Goal: Communication & Community: Share content

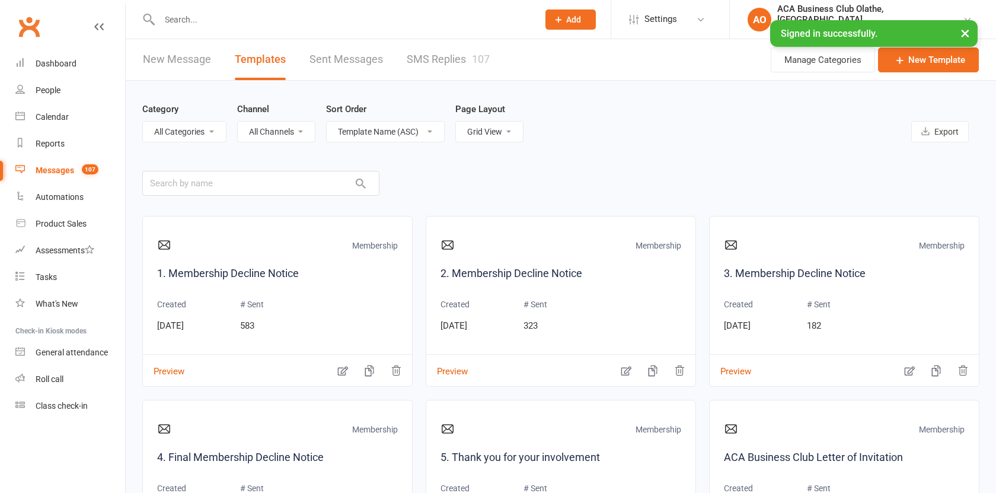
select select "grid"
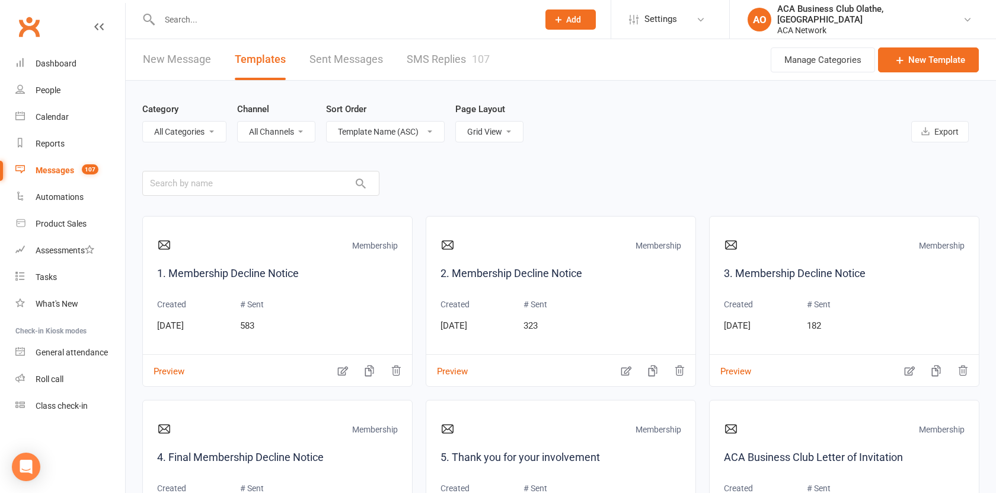
click at [171, 59] on link "New Message" at bounding box center [177, 59] width 68 height 41
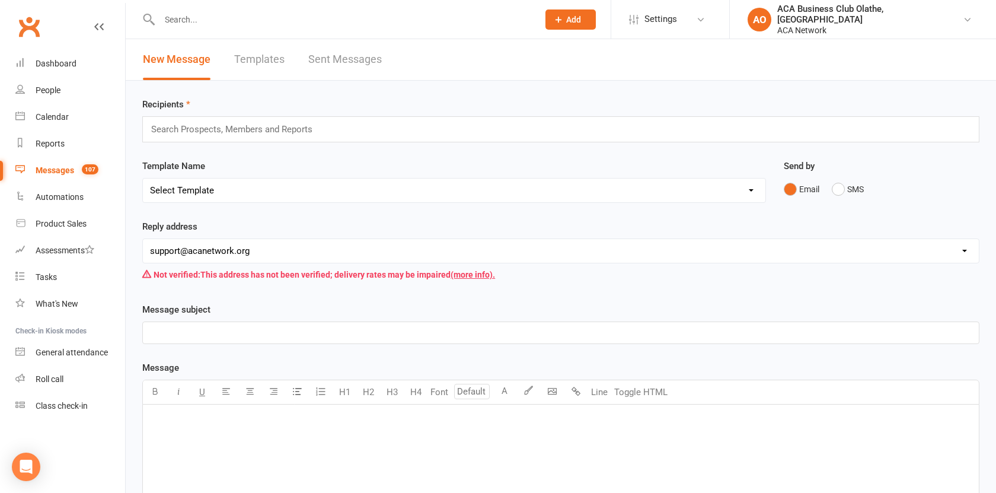
click at [215, 125] on input "text" at bounding box center [237, 129] width 174 height 15
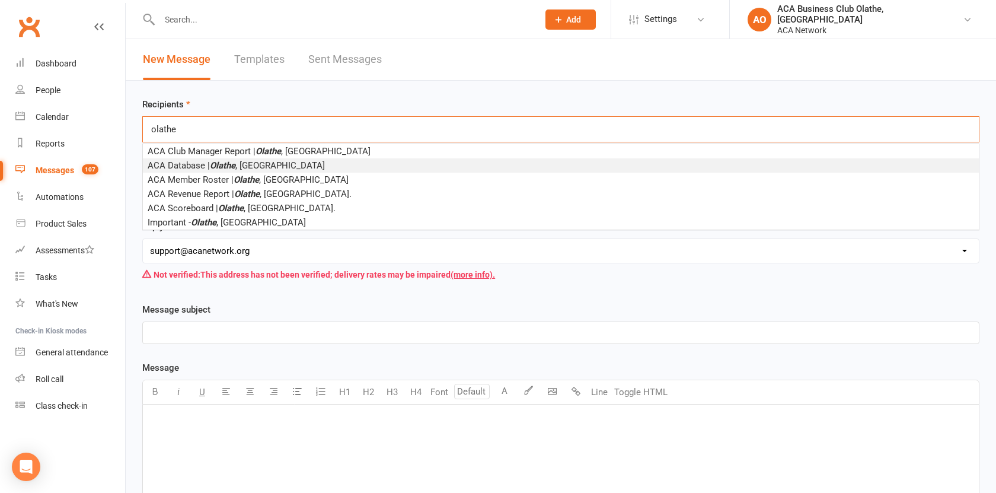
type input "olathe"
click at [215, 164] on em "Olathe" at bounding box center [222, 165] width 25 height 11
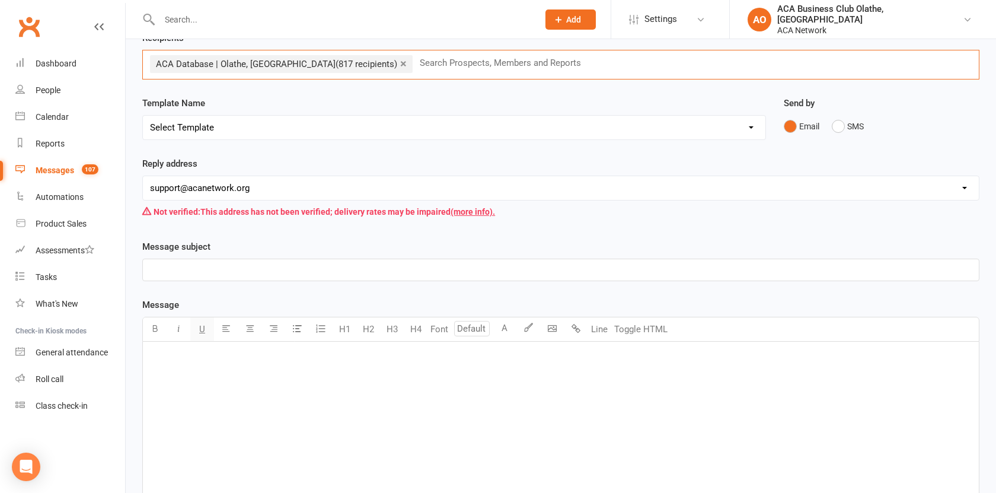
scroll to position [67, 0]
click at [206, 190] on select "[EMAIL_ADDRESS][DOMAIN_NAME] [EMAIL_ADDRESS][DOMAIN_NAME] [PERSON_NAME][DOMAIN_…" at bounding box center [561, 187] width 836 height 24
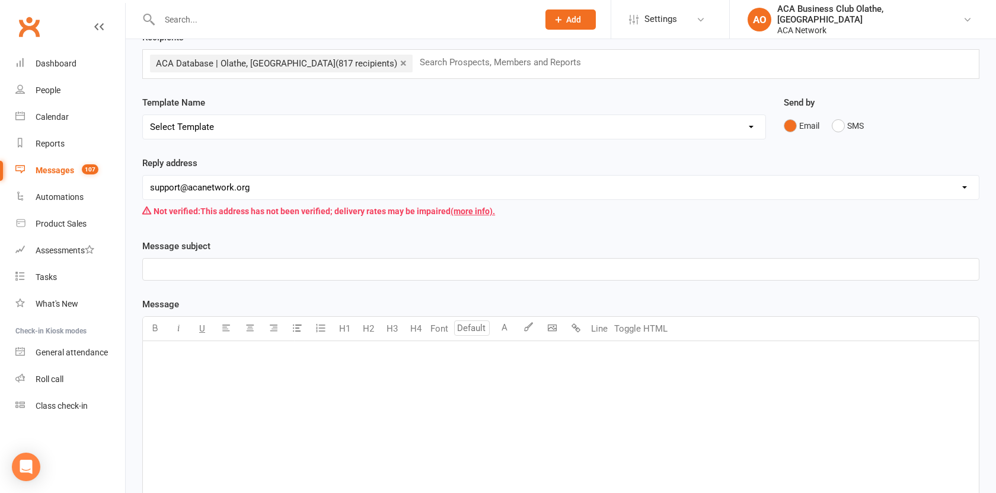
select select "15"
click at [207, 267] on p "﻿" at bounding box center [560, 269] width 821 height 14
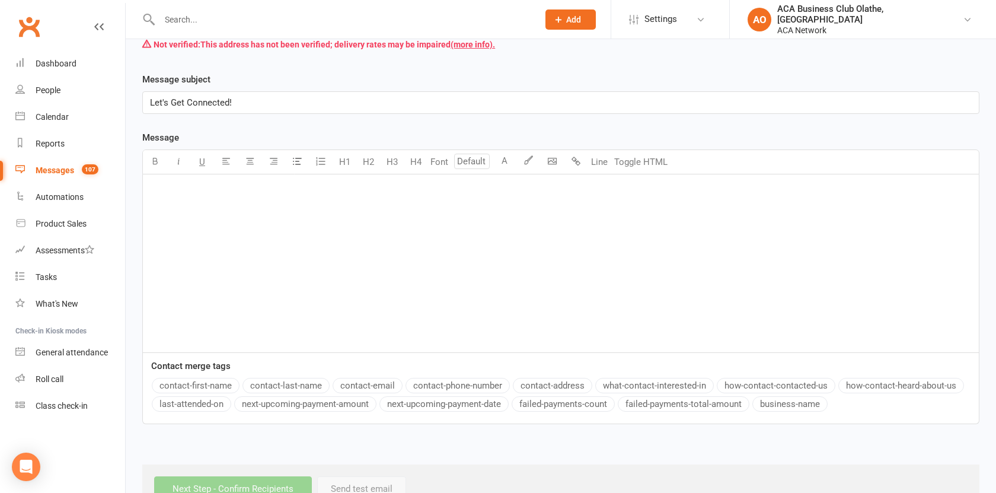
scroll to position [271, 0]
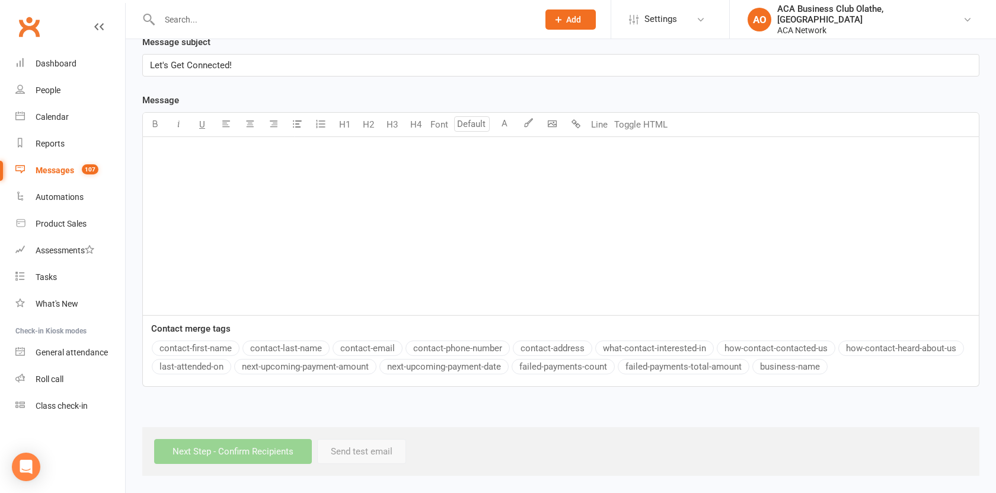
click at [659, 215] on div "﻿" at bounding box center [561, 226] width 836 height 178
click at [551, 129] on body "Prospect Member Non-attending contact Class / event Appointment Bulk message Ad…" at bounding box center [498, 103] width 996 height 743
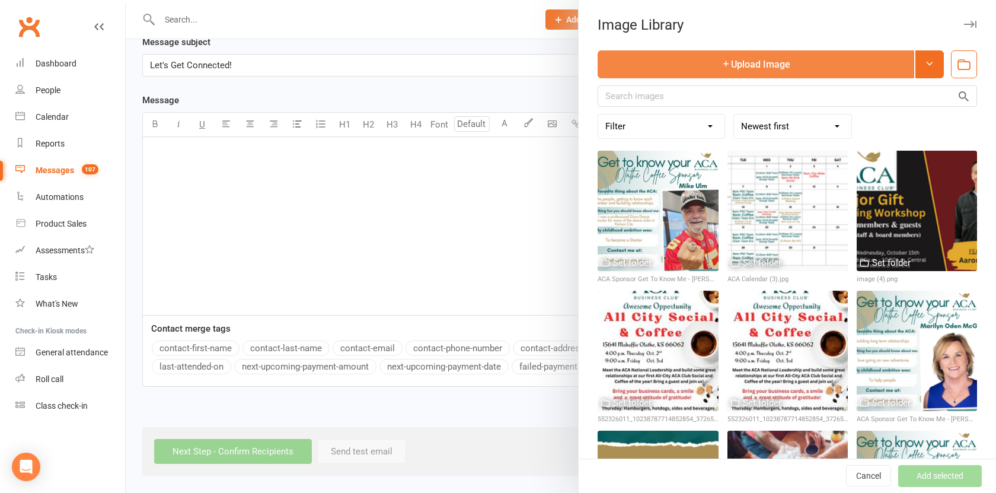
click at [770, 60] on button "Upload Image" at bounding box center [755, 64] width 316 height 28
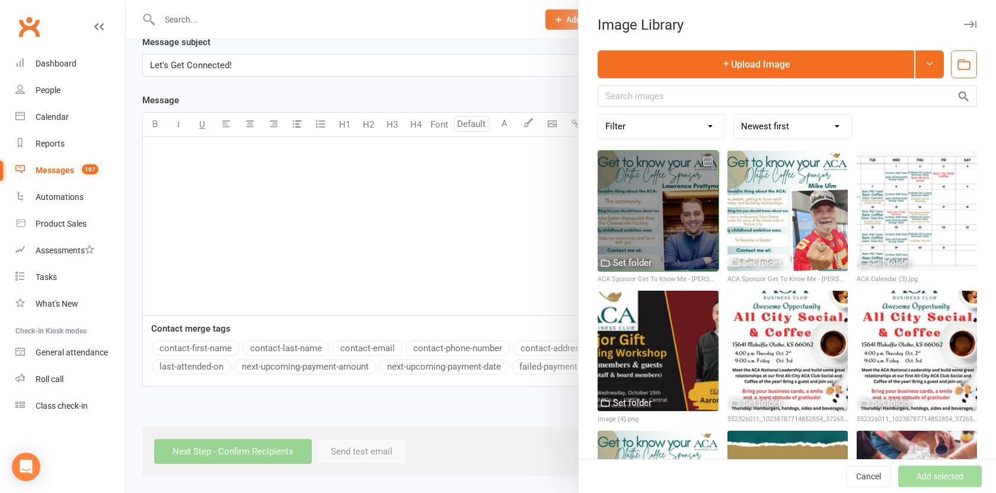
click at [660, 200] on div at bounding box center [657, 211] width 120 height 120
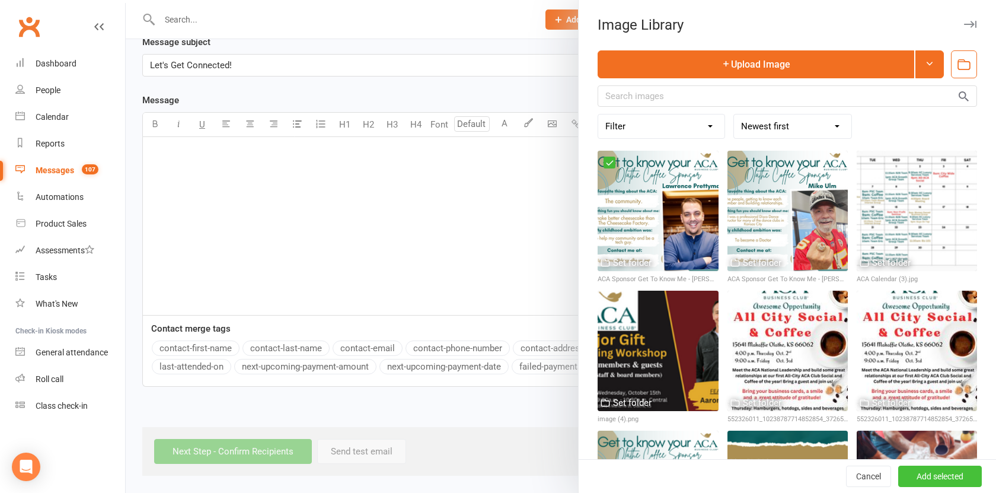
click at [906, 477] on button "Add selected" at bounding box center [940, 475] width 84 height 21
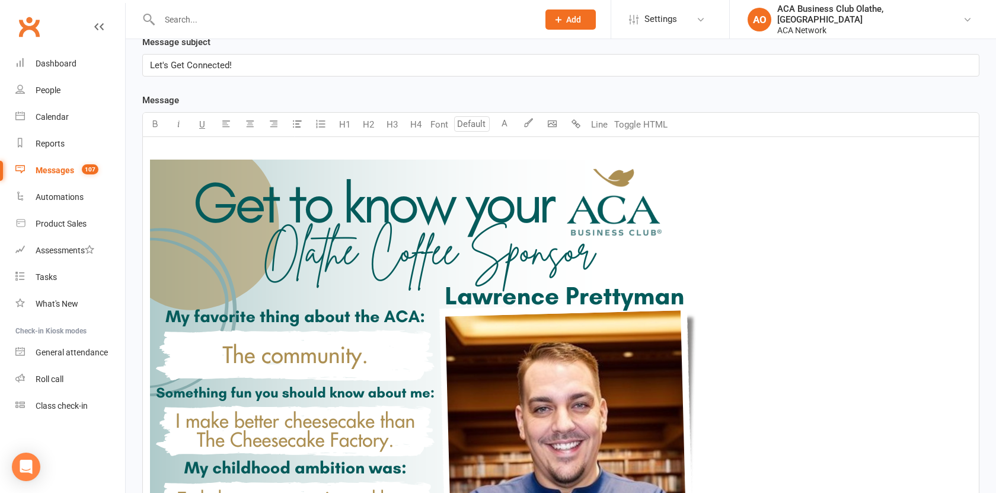
click at [414, 286] on img at bounding box center [428, 392] width 557 height 467
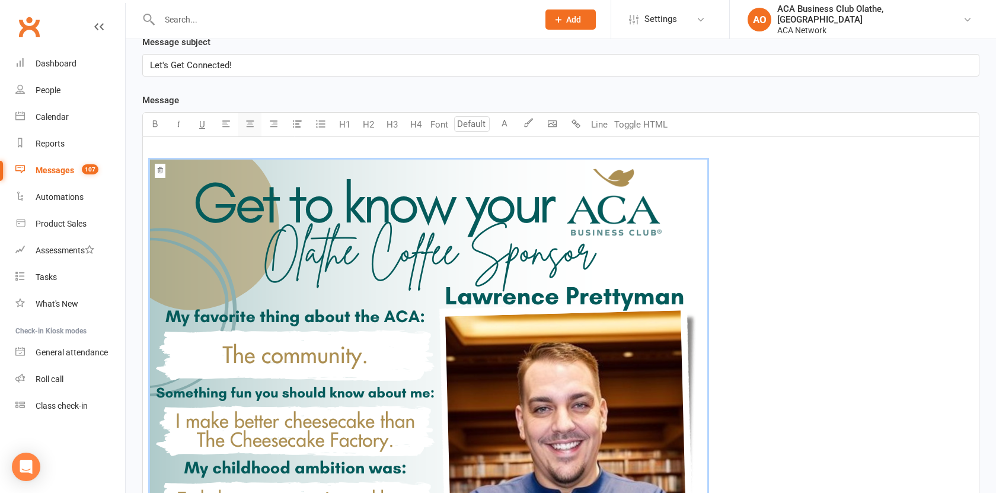
click at [250, 129] on button "button" at bounding box center [250, 125] width 24 height 24
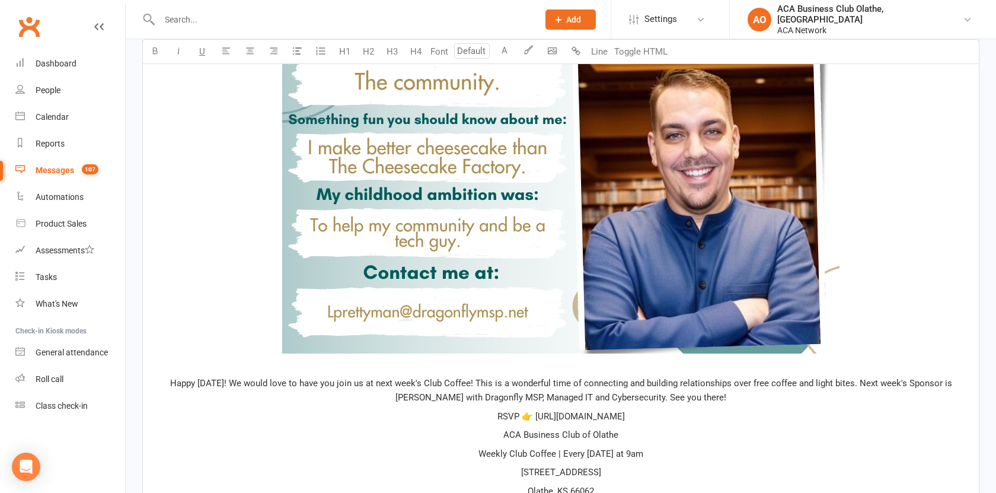
scroll to position [772, 0]
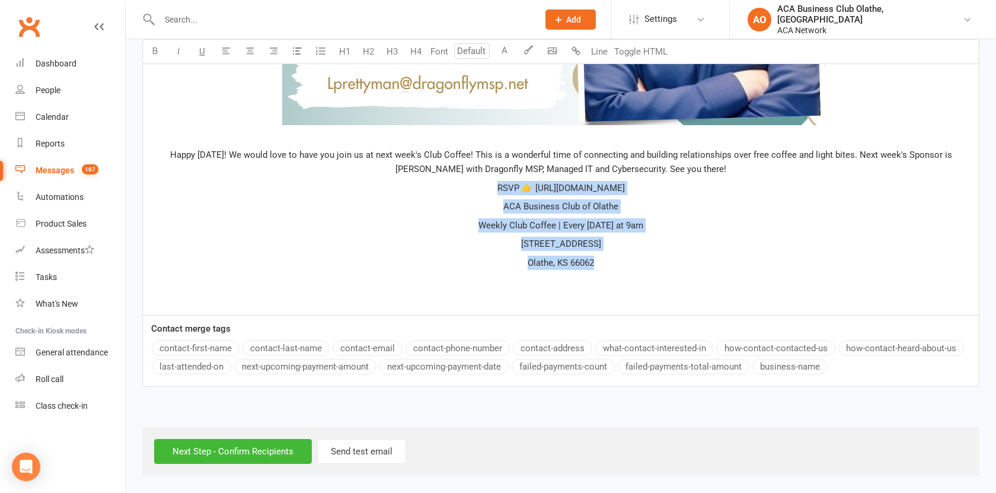
drag, startPoint x: 603, startPoint y: 264, endPoint x: 411, endPoint y: 187, distance: 206.4
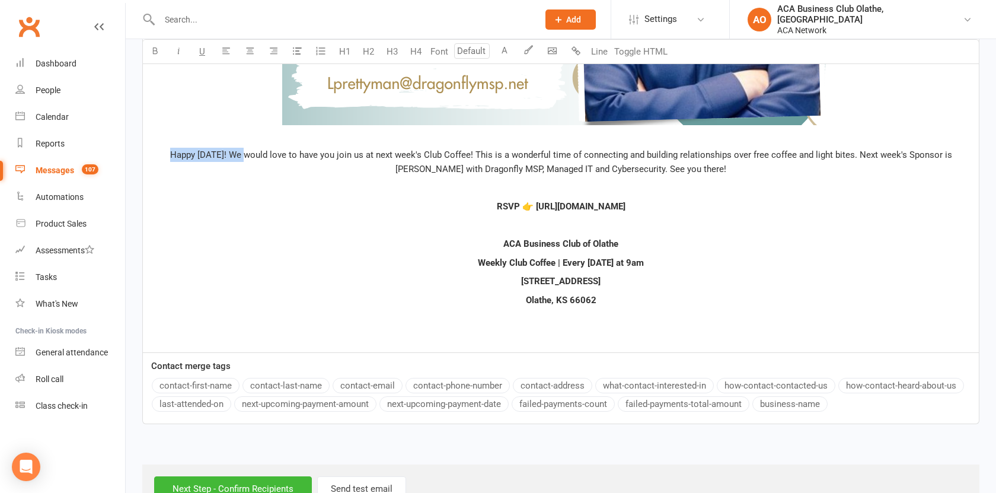
drag, startPoint x: 243, startPoint y: 151, endPoint x: 165, endPoint y: 151, distance: 78.2
click at [170, 151] on span "Happy [DATE]! We would love to have you join us at next week's Club Coffee! Thi…" at bounding box center [562, 161] width 784 height 25
click at [683, 302] on p "Olathe, KS 66062" at bounding box center [560, 300] width 821 height 14
click at [608, 53] on button "Line" at bounding box center [599, 52] width 24 height 24
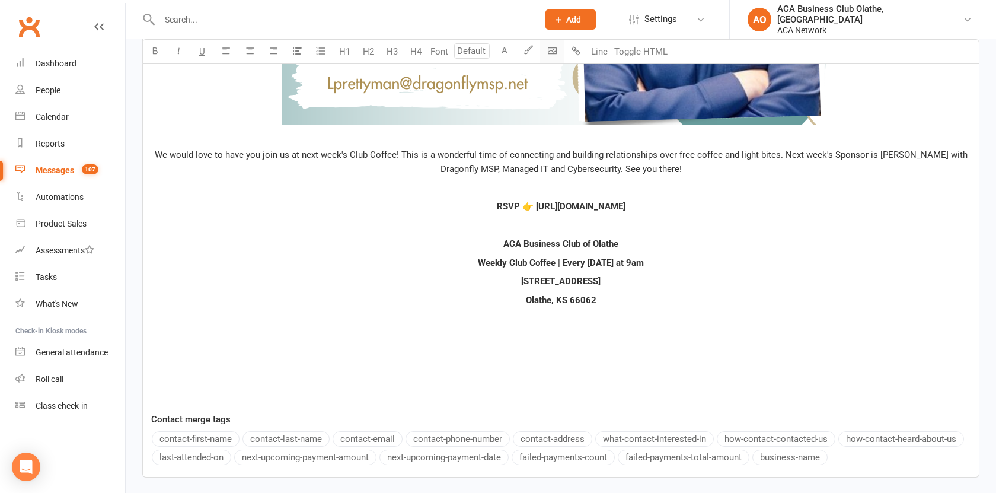
click at [551, 51] on icon "button" at bounding box center [552, 50] width 9 height 9
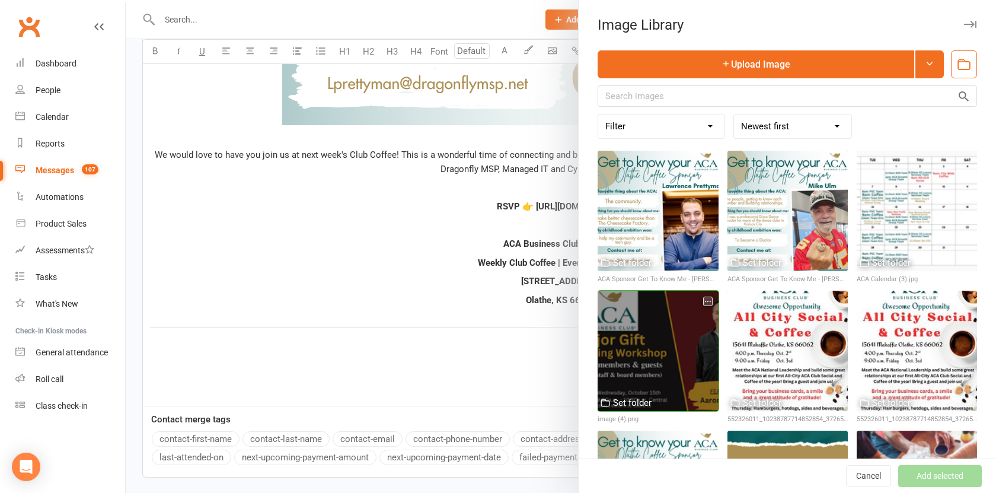
click at [663, 337] on div at bounding box center [657, 350] width 120 height 120
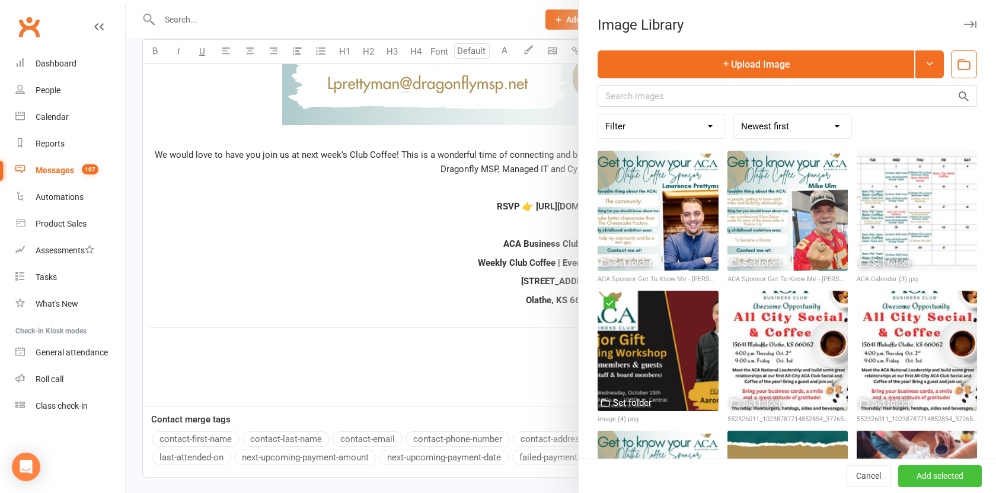
click at [938, 476] on button "Add selected" at bounding box center [940, 475] width 84 height 21
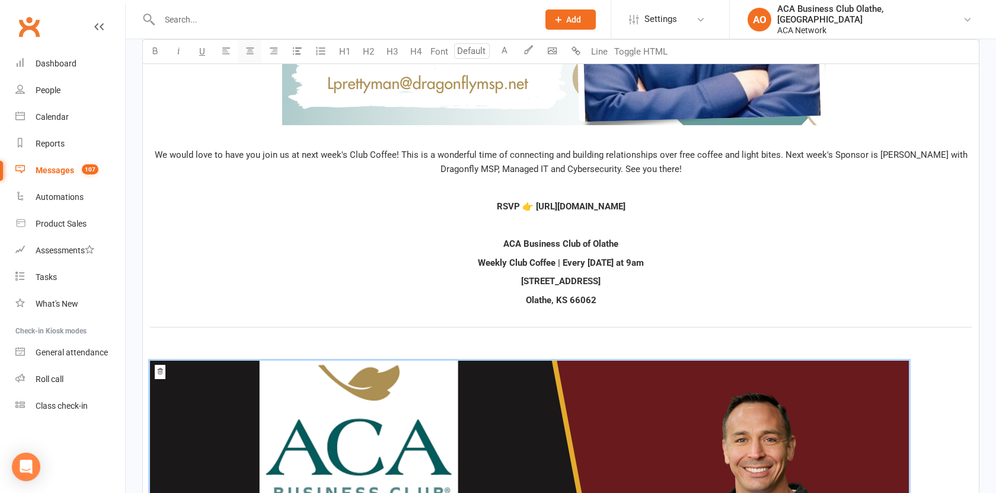
click at [250, 50] on icon "button" at bounding box center [249, 50] width 9 height 9
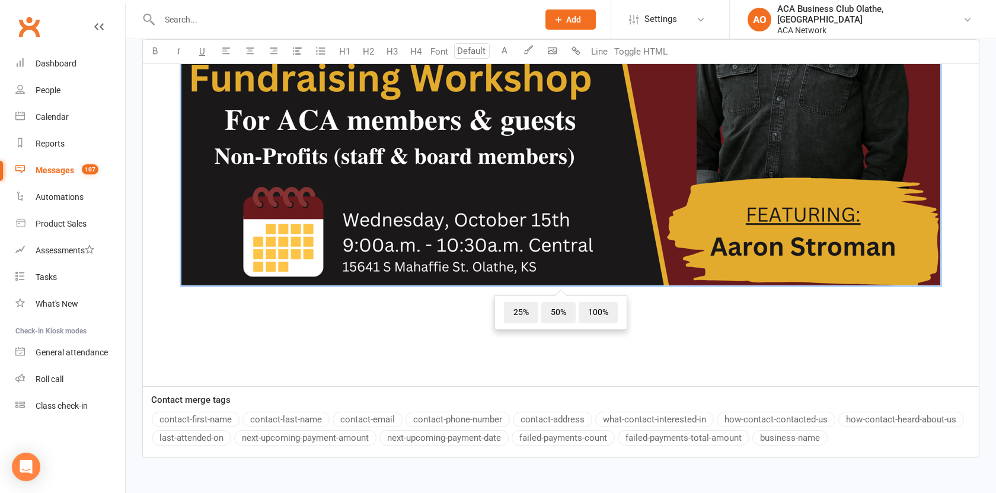
scroll to position [1275, 0]
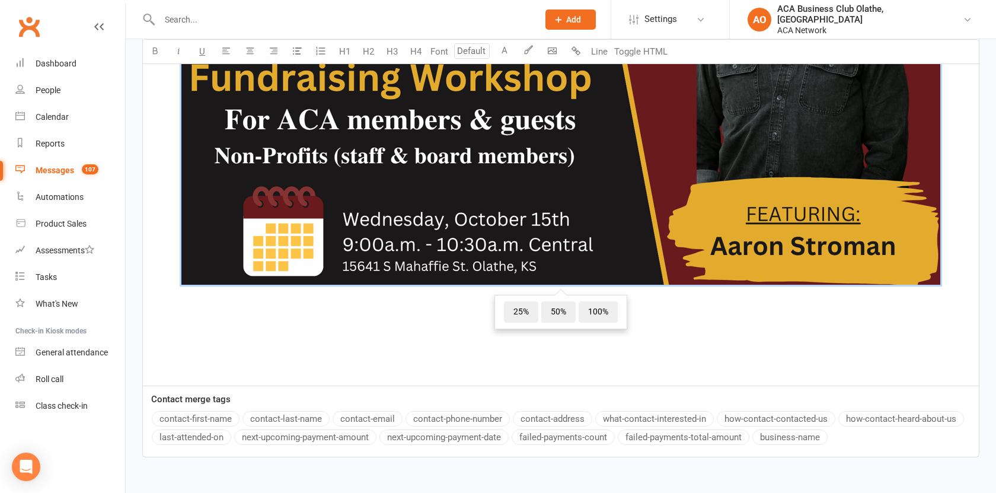
click at [657, 310] on p "﻿" at bounding box center [560, 314] width 821 height 14
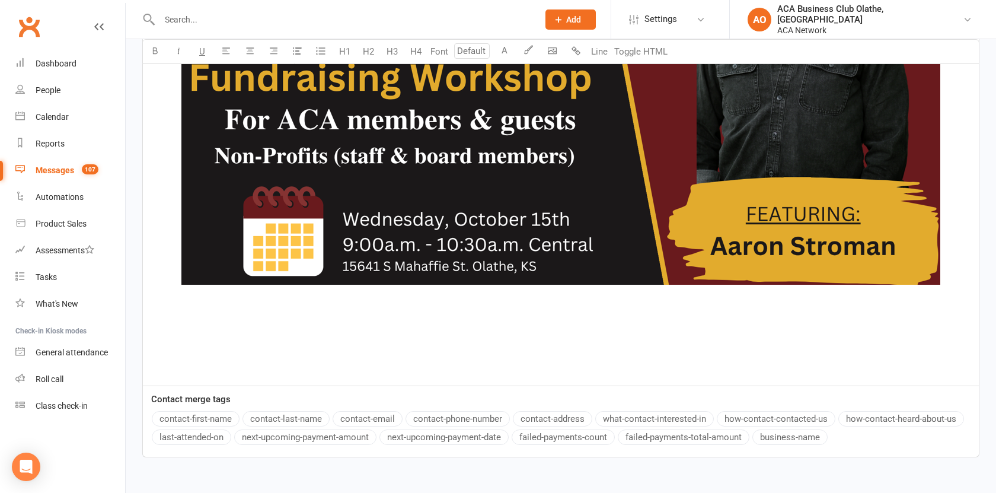
click at [538, 346] on p "﻿" at bounding box center [560, 351] width 821 height 14
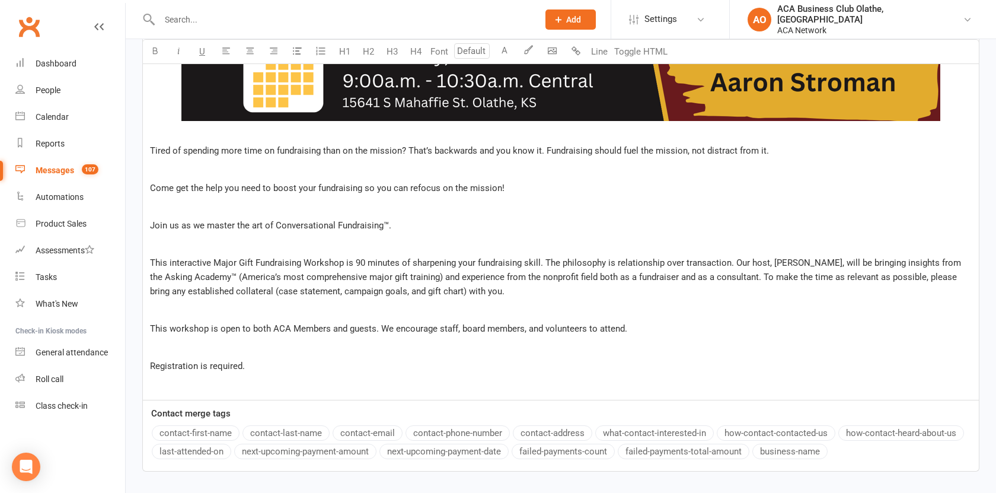
scroll to position [1444, 0]
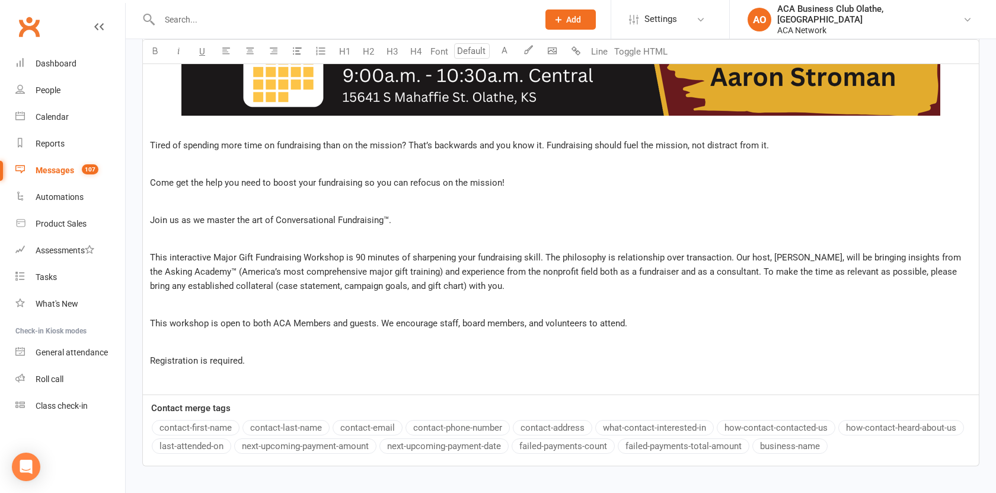
click at [183, 360] on span "Registration is required." at bounding box center [197, 360] width 95 height 11
drag, startPoint x: 271, startPoint y: 364, endPoint x: 143, endPoint y: 368, distance: 128.1
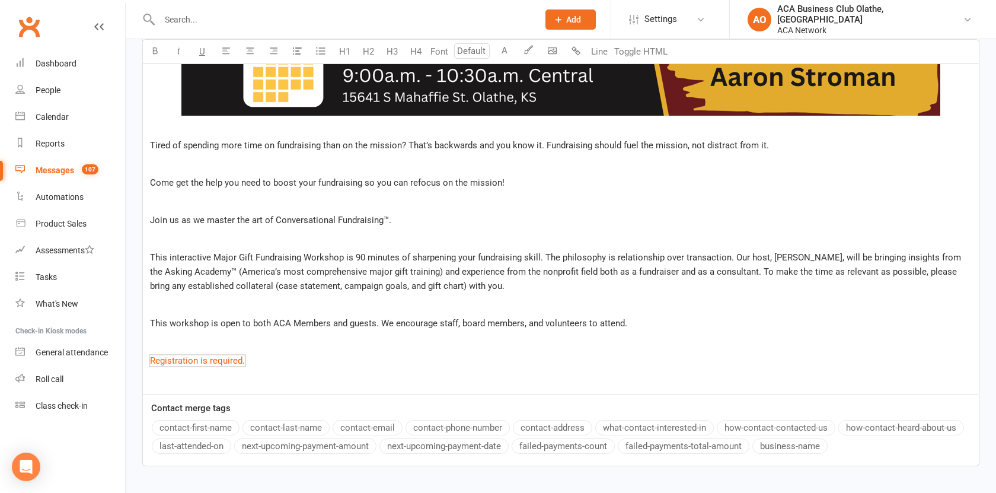
click at [266, 359] on p "﻿ $ Registration is required. $ ﻿" at bounding box center [560, 360] width 821 height 14
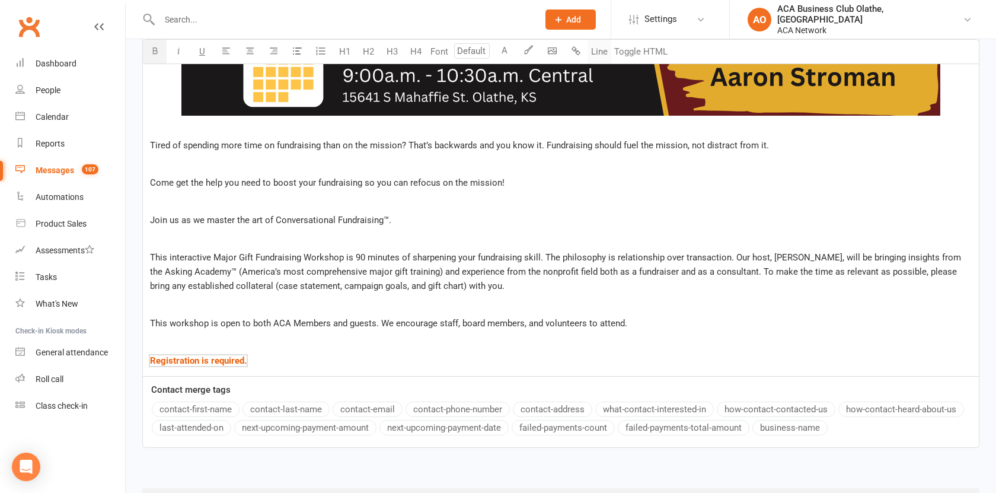
click at [600, 48] on button "Line" at bounding box center [599, 52] width 24 height 24
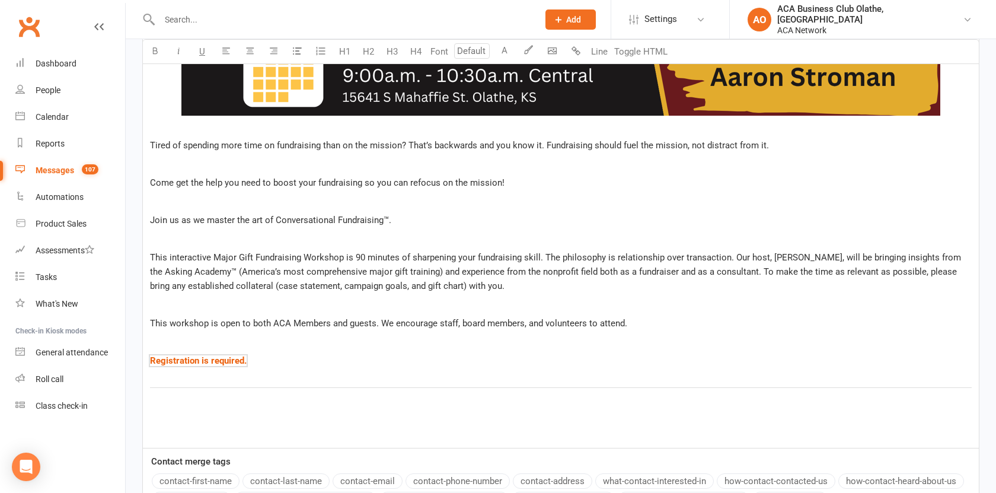
drag, startPoint x: 274, startPoint y: 362, endPoint x: 132, endPoint y: 139, distance: 264.4
click at [249, 52] on icon "button" at bounding box center [249, 50] width 9 height 9
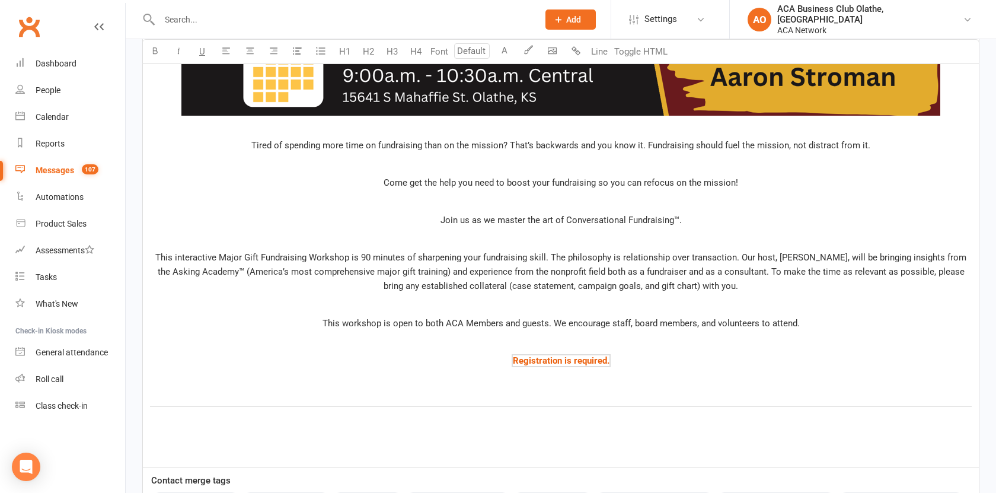
click at [660, 381] on p "﻿" at bounding box center [560, 379] width 821 height 14
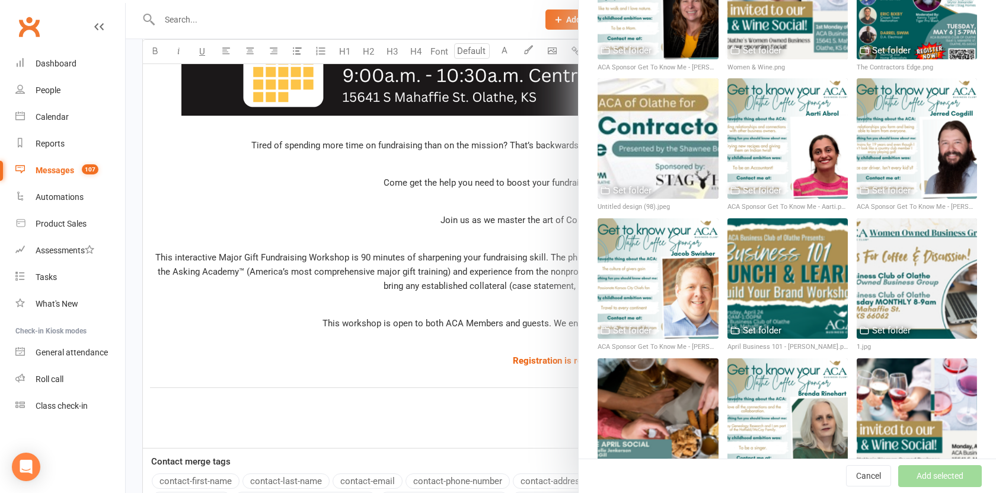
scroll to position [2170, 0]
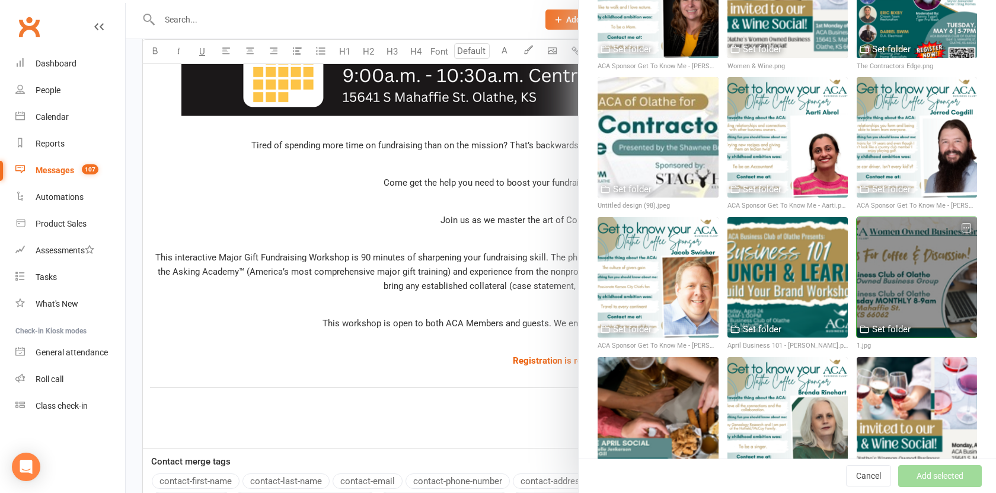
click at [944, 267] on div at bounding box center [916, 277] width 120 height 120
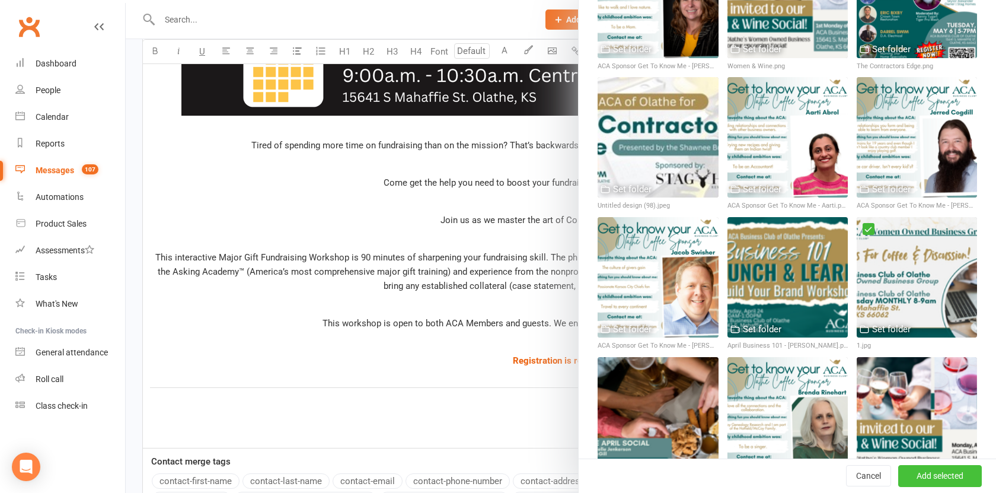
click at [909, 469] on button "Add selected" at bounding box center [940, 475] width 84 height 21
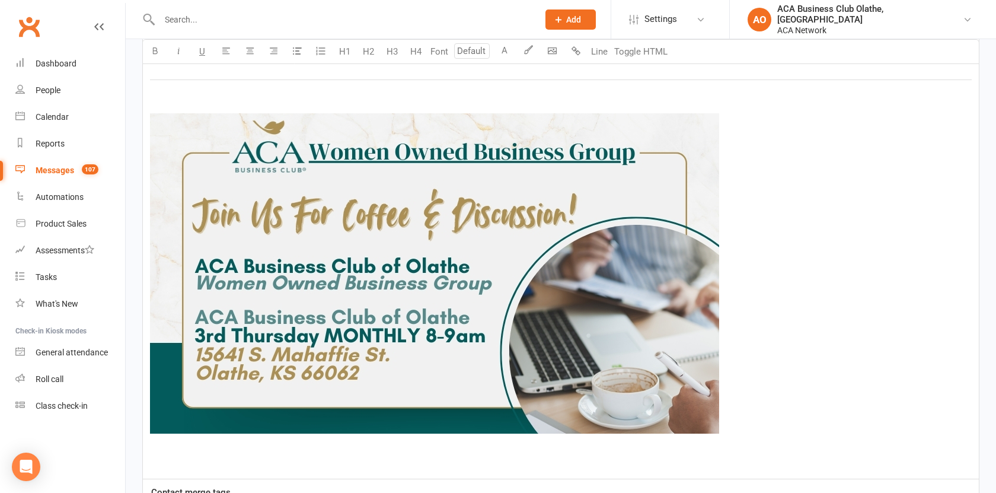
scroll to position [1753, 0]
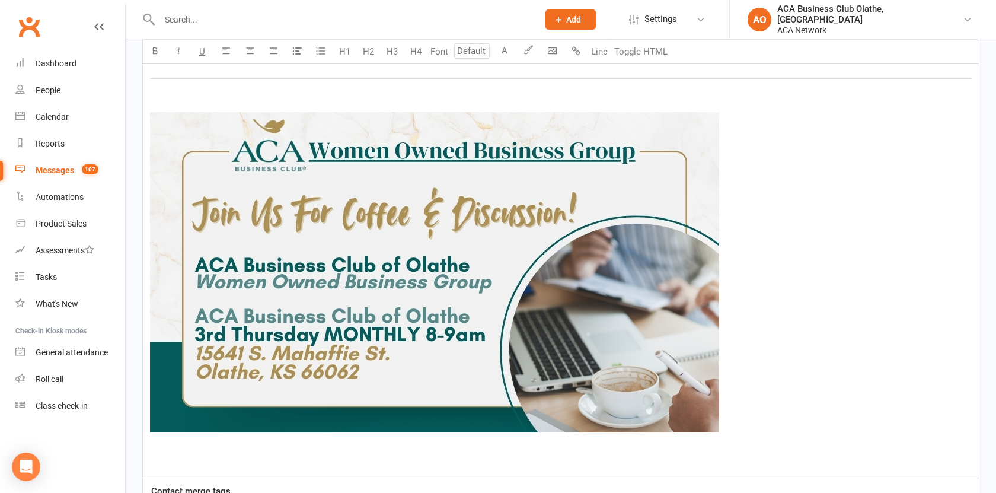
click at [612, 229] on img at bounding box center [434, 272] width 569 height 320
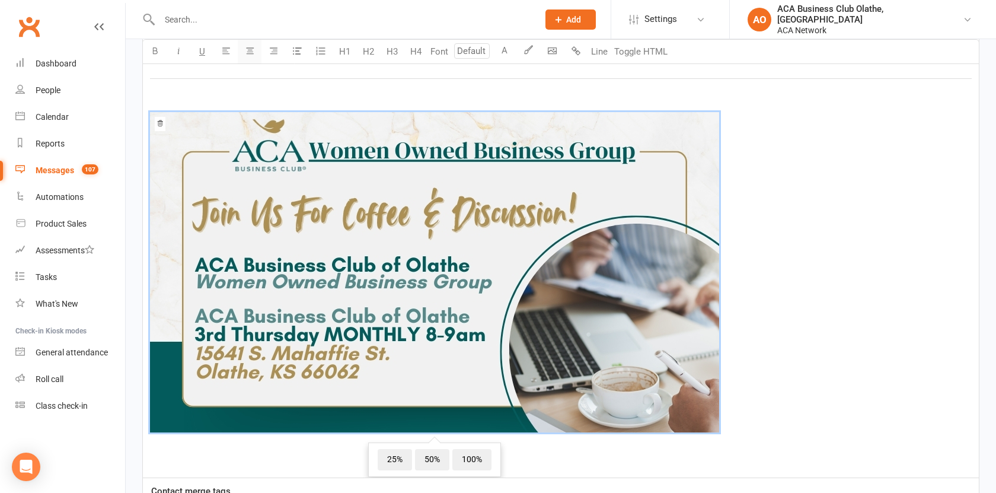
click at [250, 56] on button "button" at bounding box center [250, 52] width 24 height 24
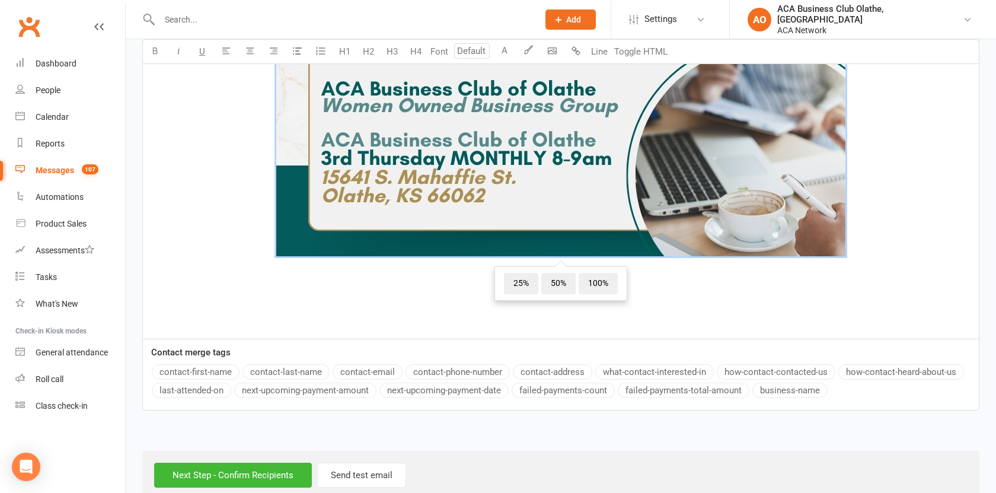
scroll to position [1953, 0]
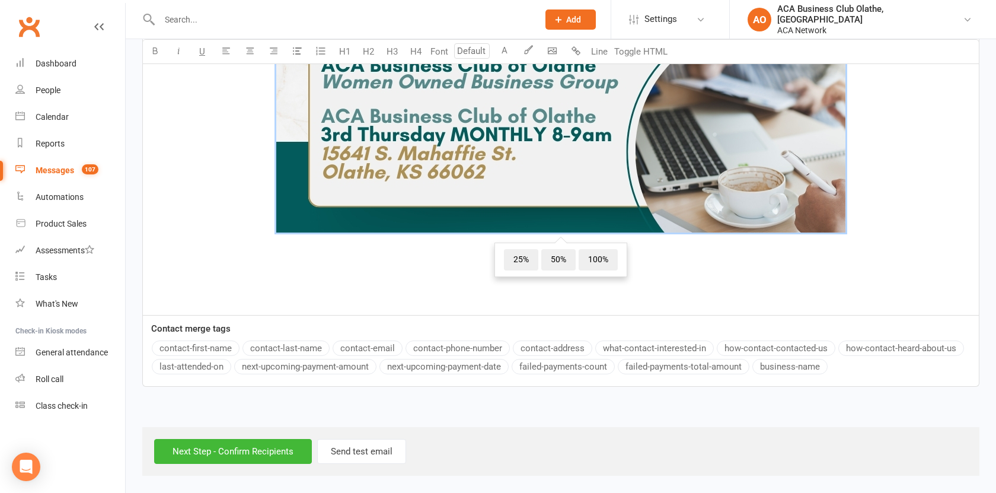
click at [654, 266] on p "﻿" at bounding box center [560, 262] width 821 height 14
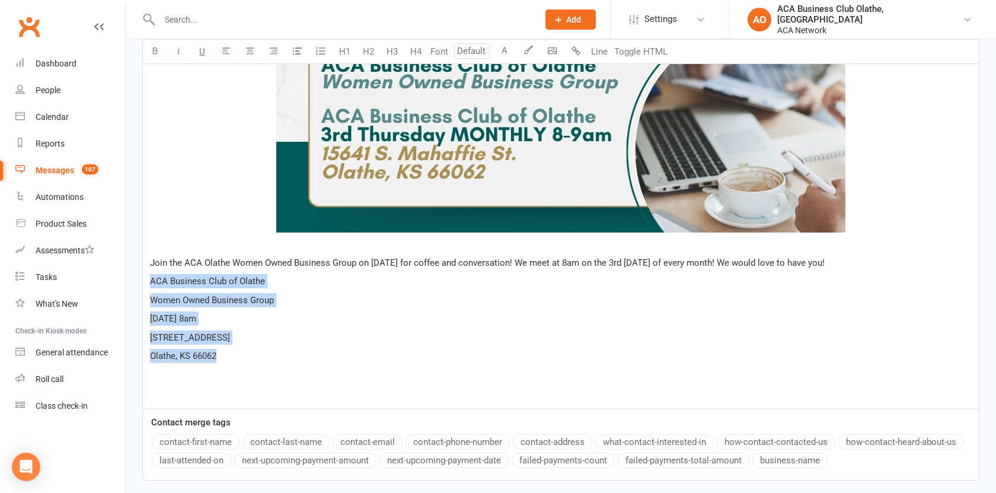
drag, startPoint x: 151, startPoint y: 282, endPoint x: 227, endPoint y: 360, distance: 109.4
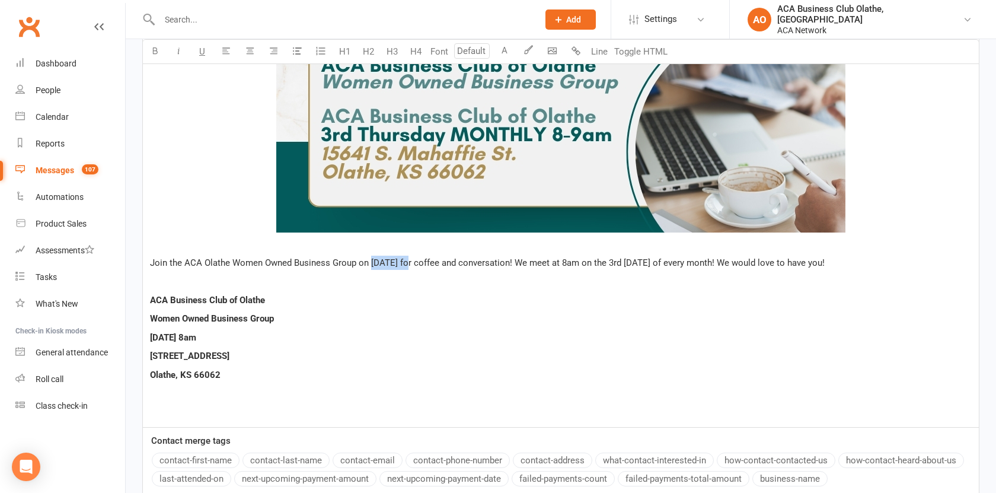
drag, startPoint x: 371, startPoint y: 262, endPoint x: 412, endPoint y: 261, distance: 40.9
click at [412, 261] on span "Join the ACA Olathe Women Owned Business Group on [DATE] for coffee and convers…" at bounding box center [487, 262] width 674 height 11
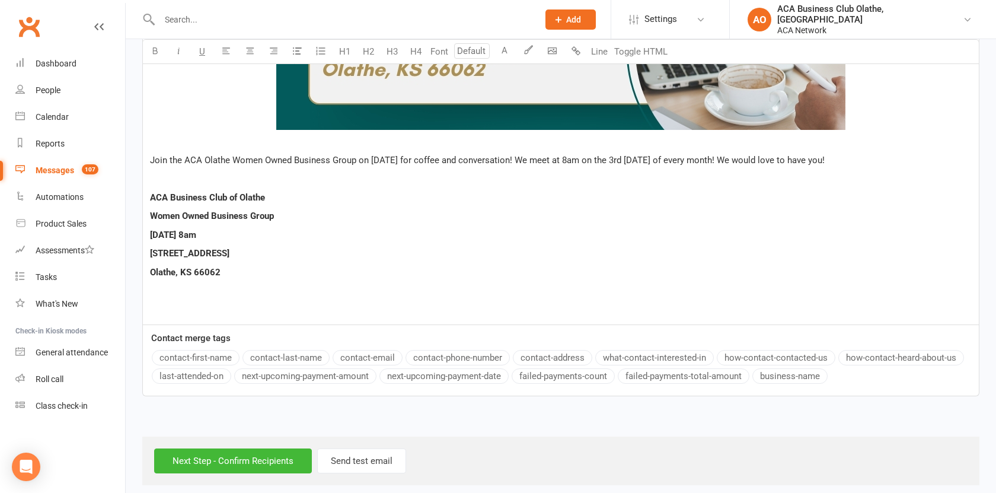
scroll to position [2063, 0]
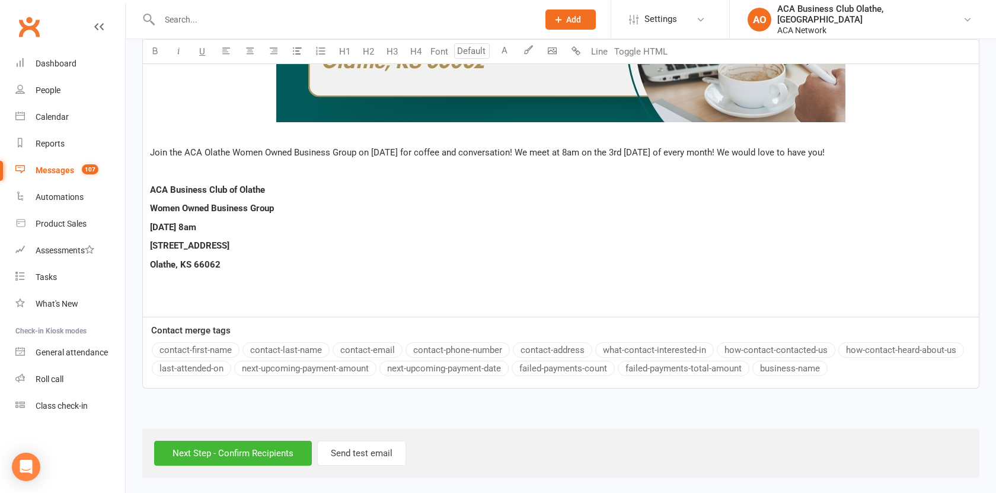
click at [875, 152] on p "Join the ACA Olathe Women Owned Business Group on [DATE] for coffee and convers…" at bounding box center [560, 152] width 821 height 14
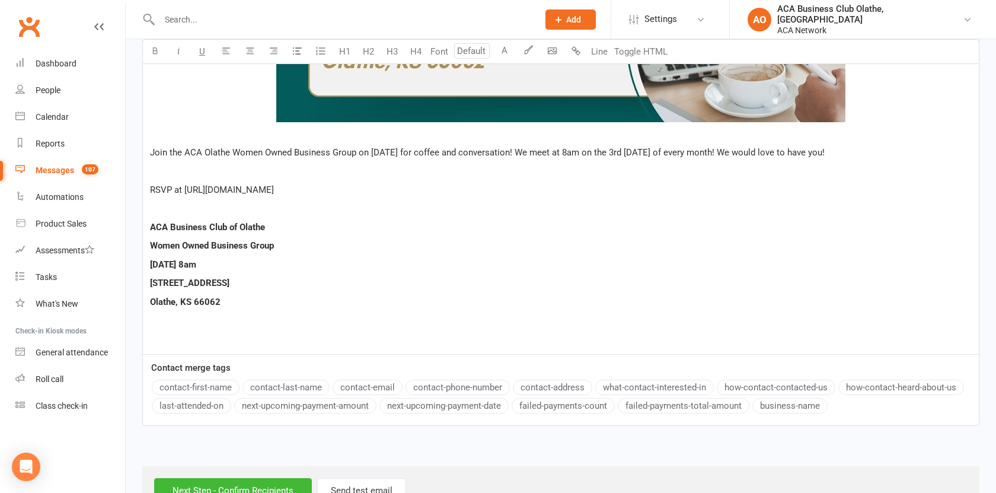
click at [172, 190] on span "RSVP at [URL][DOMAIN_NAME]" at bounding box center [212, 189] width 124 height 11
click at [189, 188] on span "RSVP at [URL][DOMAIN_NAME]" at bounding box center [212, 189] width 125 height 11
drag, startPoint x: 186, startPoint y: 190, endPoint x: 405, endPoint y: 191, distance: 219.3
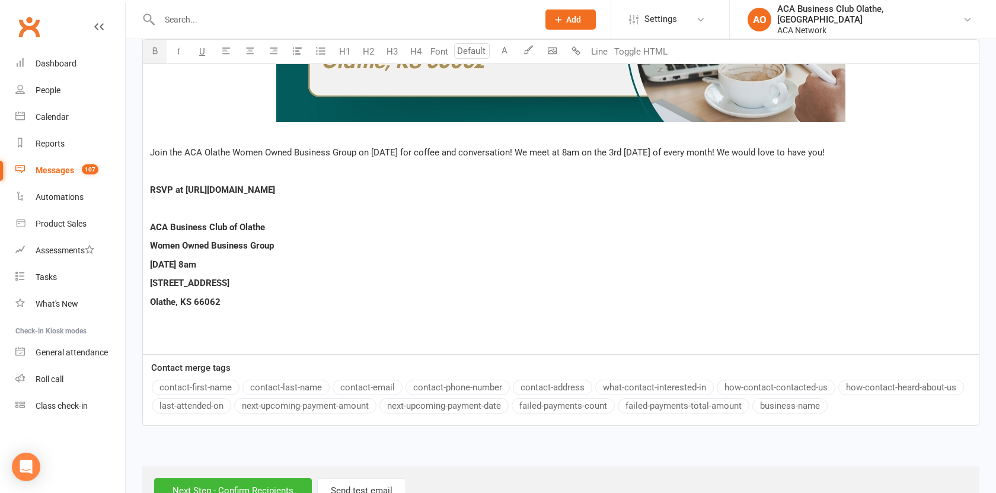
click at [275, 191] on span "RSVP at [URL][DOMAIN_NAME]" at bounding box center [212, 189] width 125 height 11
click at [252, 305] on p "Olathe, KS 66062" at bounding box center [560, 302] width 821 height 14
click at [605, 56] on button "Line" at bounding box center [599, 52] width 24 height 24
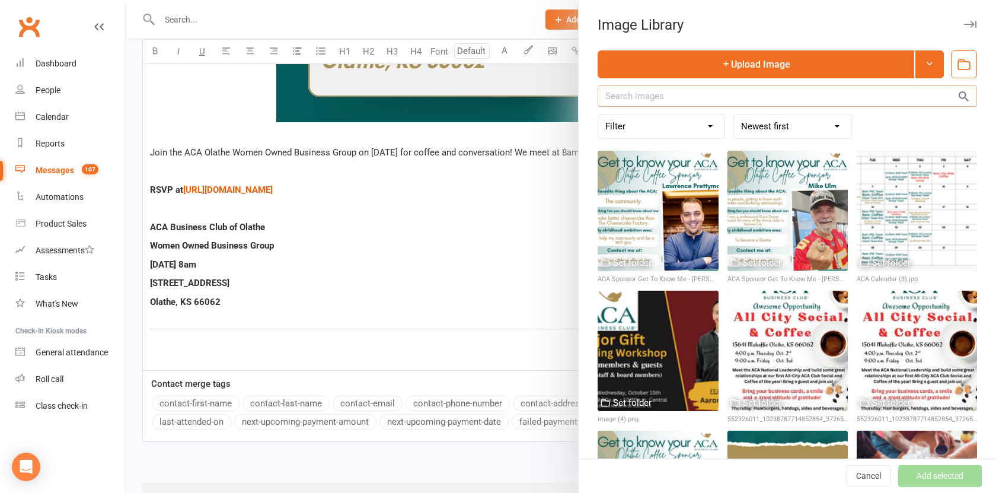
click at [647, 92] on input "text" at bounding box center [786, 95] width 379 height 21
type input "guys"
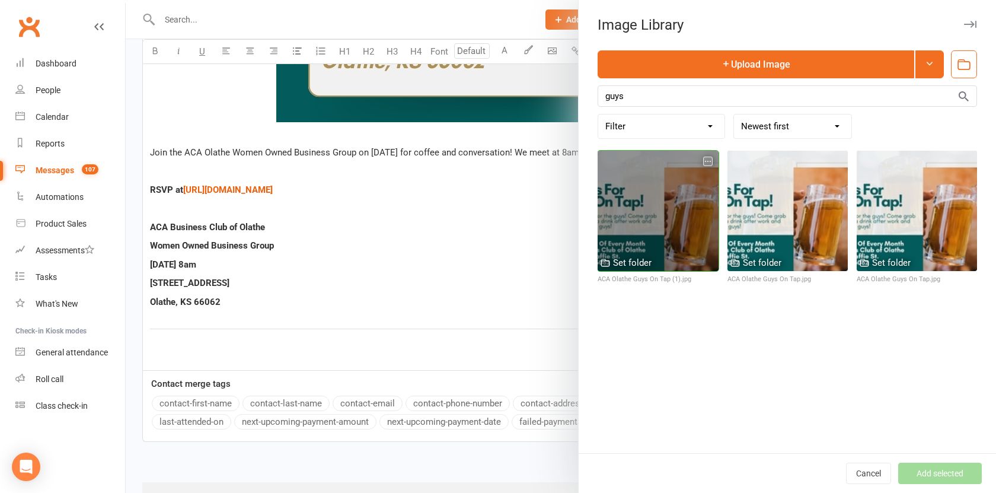
click at [641, 212] on div at bounding box center [657, 211] width 120 height 120
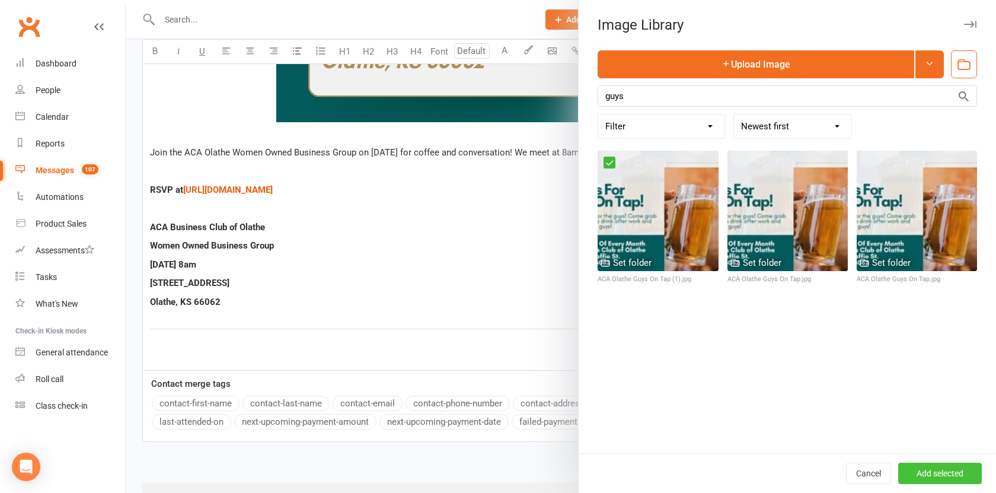
click at [921, 472] on button "Add selected" at bounding box center [940, 472] width 84 height 21
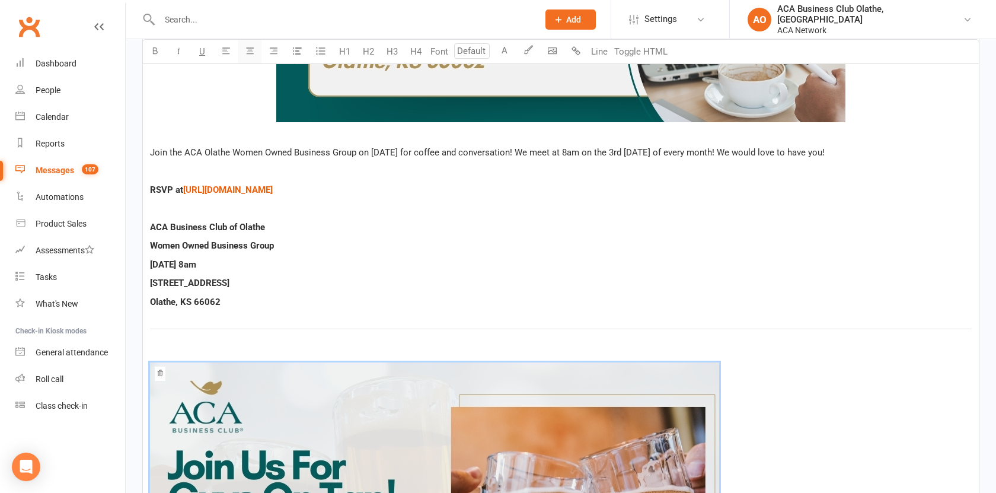
click at [259, 58] on button "button" at bounding box center [250, 52] width 24 height 24
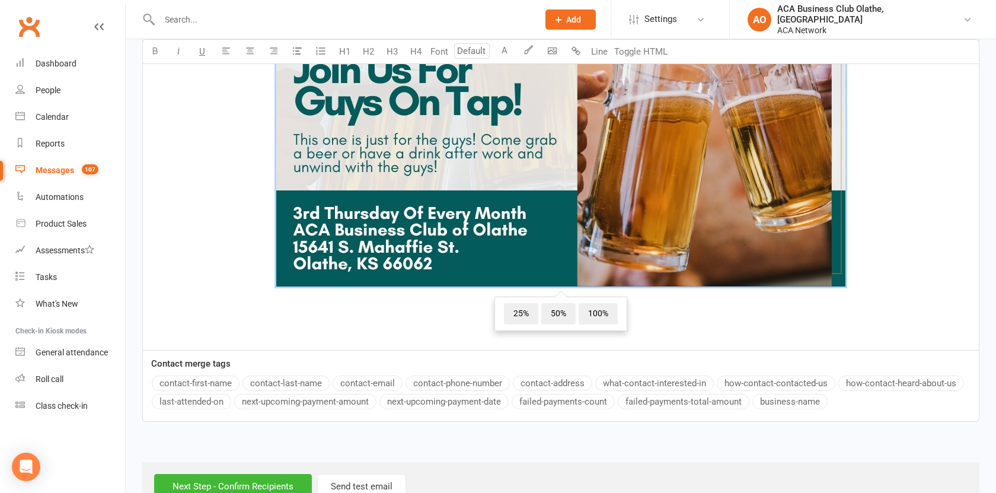
scroll to position [2480, 0]
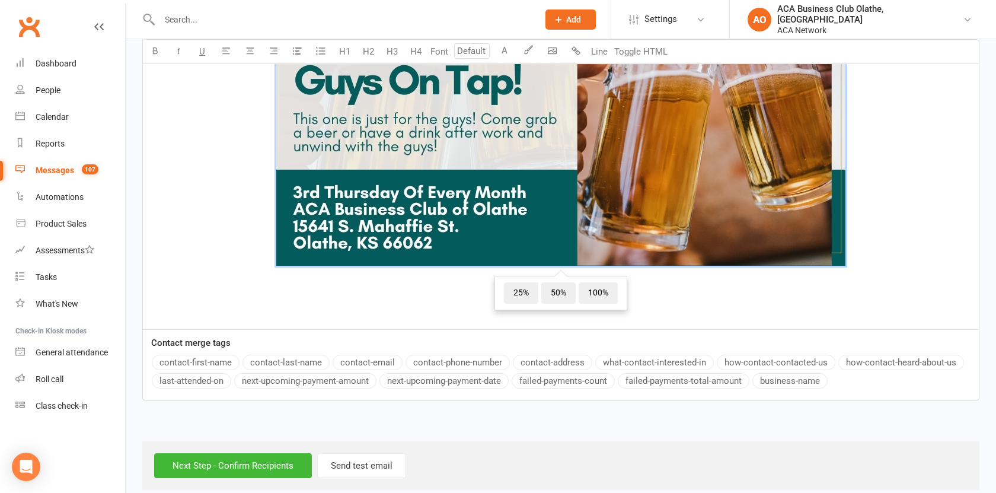
click at [666, 292] on p "﻿" at bounding box center [560, 295] width 821 height 14
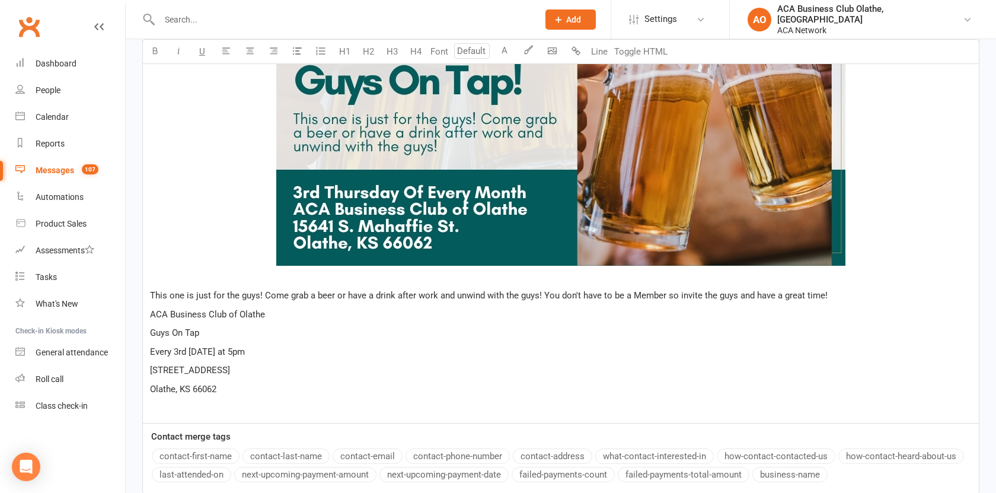
click at [844, 290] on p "This one is just for the guys! Come grab a beer or have a drink after work and …" at bounding box center [560, 295] width 821 height 14
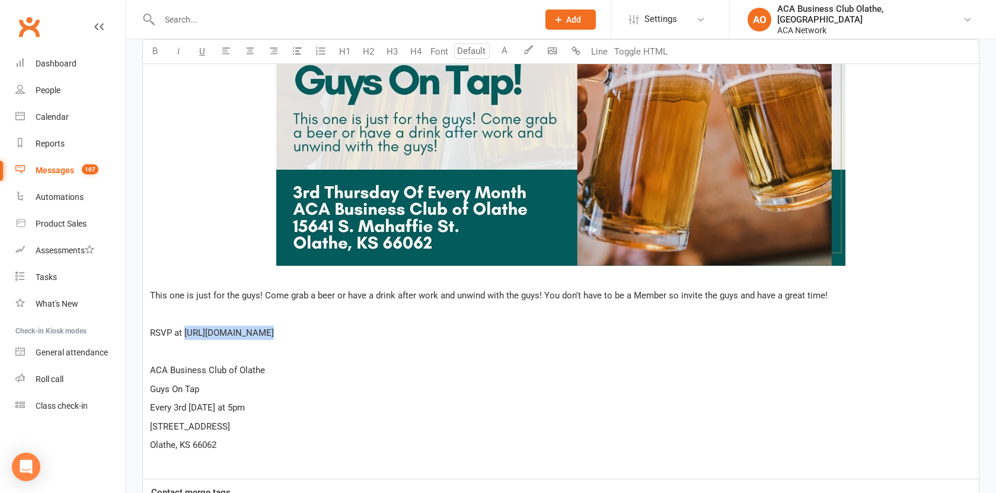
drag, startPoint x: 185, startPoint y: 334, endPoint x: 448, endPoint y: 341, distance: 263.2
click at [600, 52] on button "Line" at bounding box center [599, 52] width 24 height 24
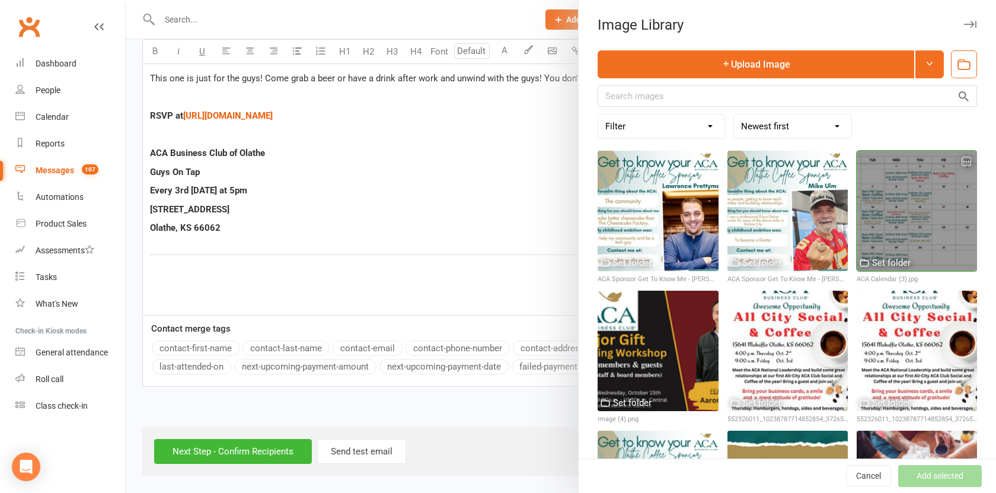
click at [930, 199] on div at bounding box center [916, 211] width 120 height 120
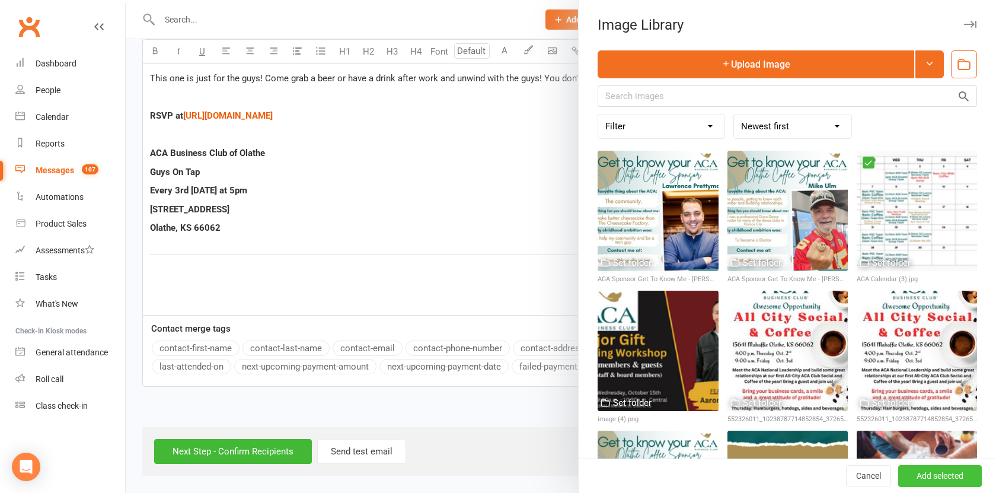
click at [926, 473] on button "Add selected" at bounding box center [940, 475] width 84 height 21
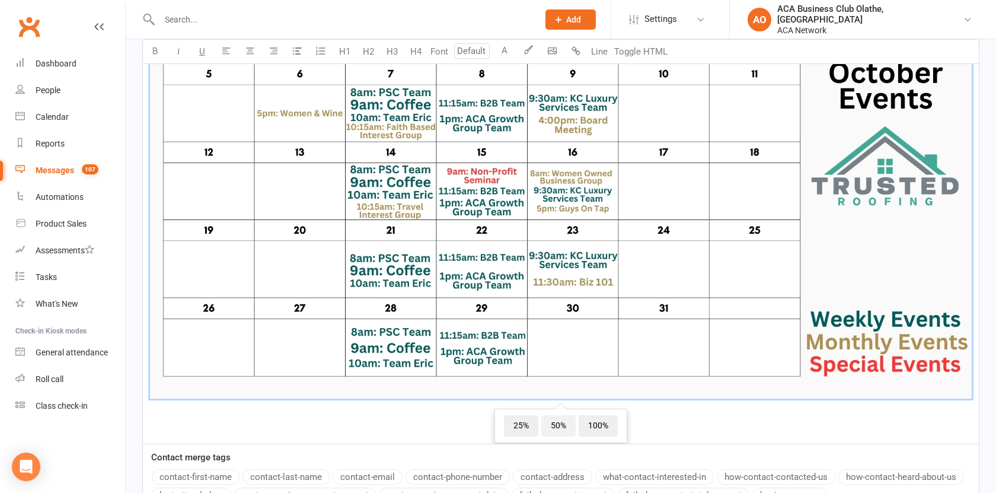
click at [564, 424] on span "50%" at bounding box center [558, 425] width 34 height 21
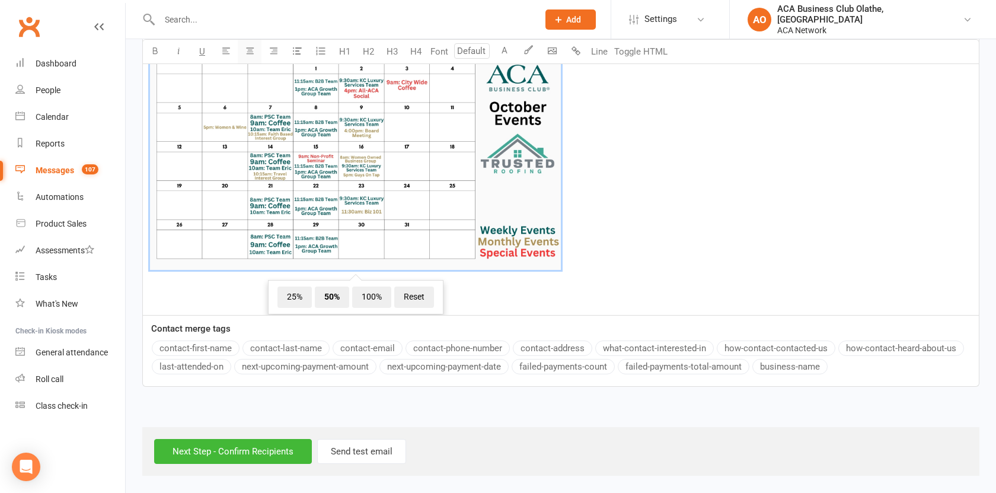
click at [247, 56] on button "button" at bounding box center [250, 52] width 24 height 24
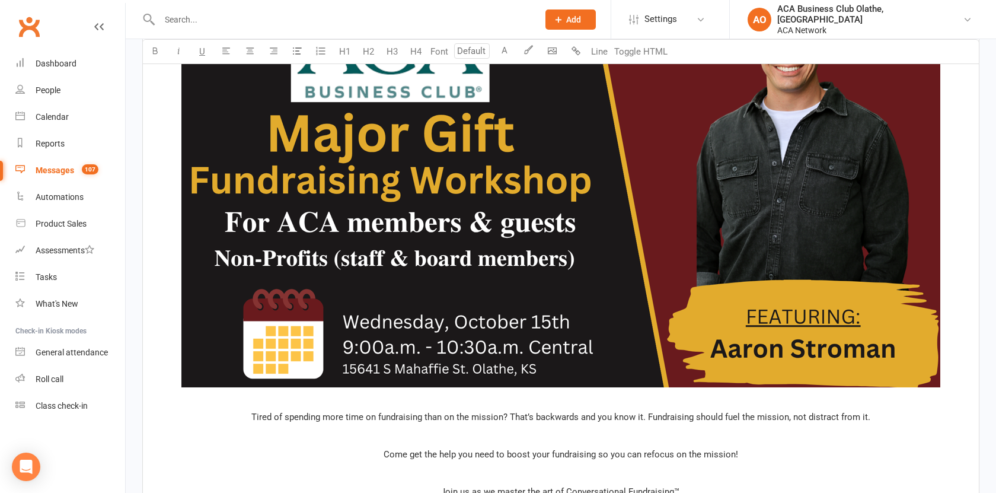
click at [518, 188] on img at bounding box center [560, 173] width 759 height 427
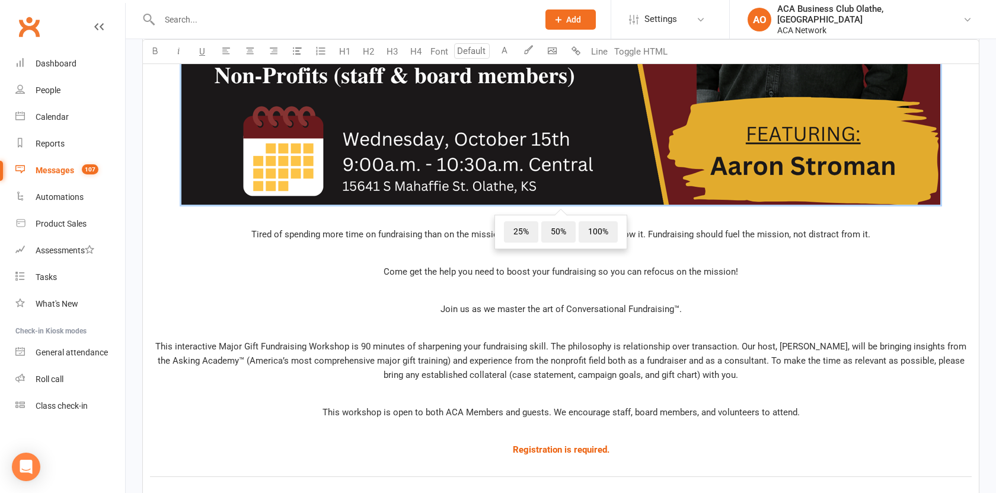
scroll to position [1359, 0]
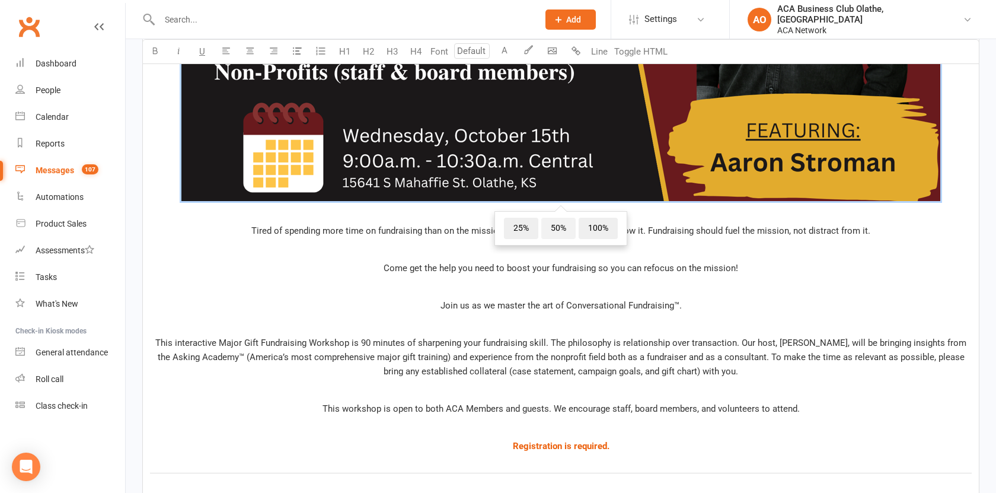
click at [564, 229] on span "50%" at bounding box center [558, 228] width 34 height 21
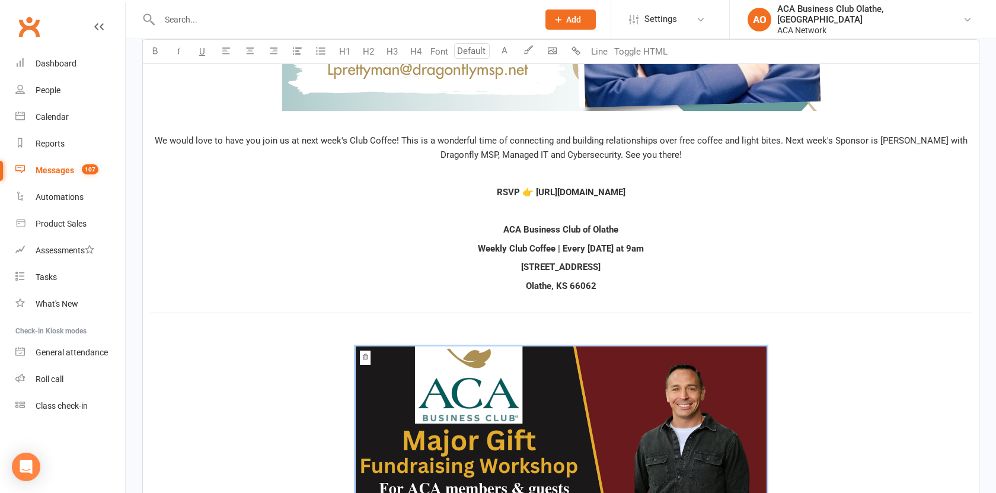
scroll to position [782, 0]
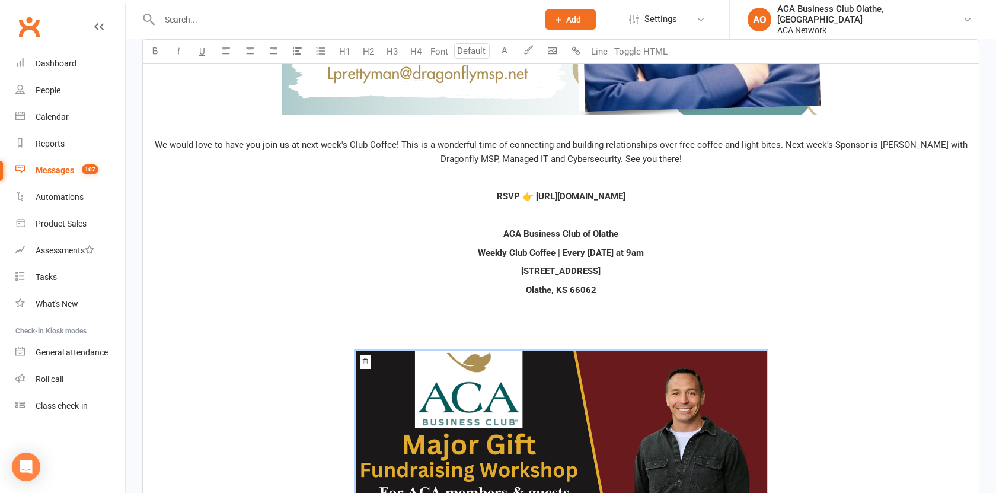
click at [548, 189] on p "RSVP 👉 [URL][DOMAIN_NAME]" at bounding box center [560, 196] width 821 height 14
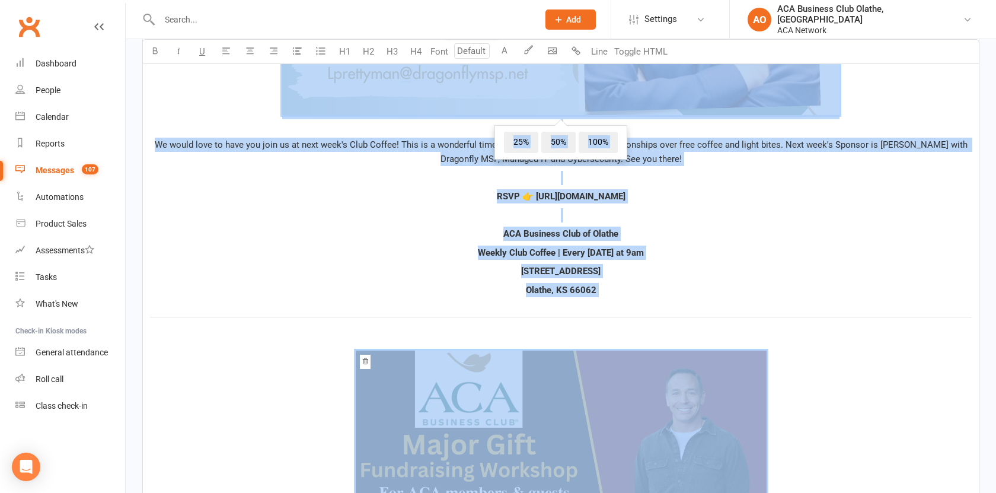
click at [459, 49] on input "number" at bounding box center [472, 50] width 36 height 15
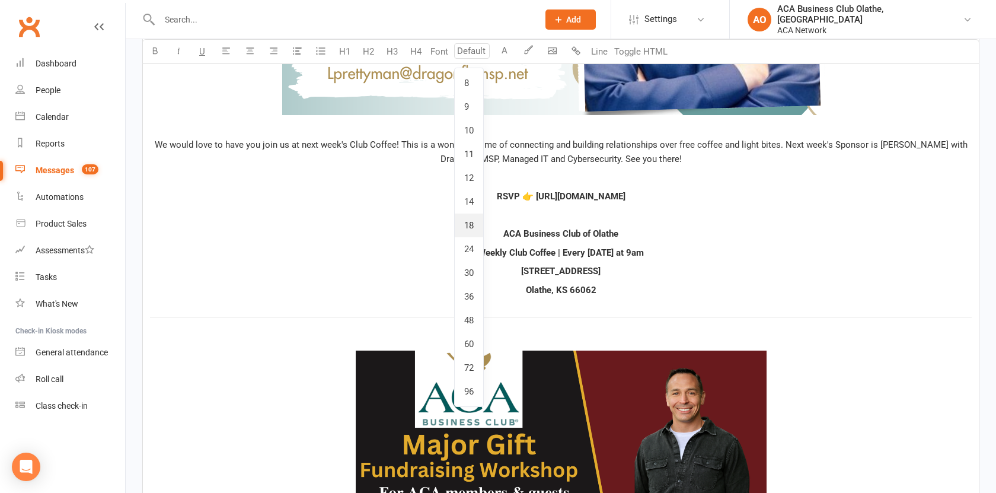
click at [470, 220] on link "18" at bounding box center [469, 225] width 28 height 24
type input "18"
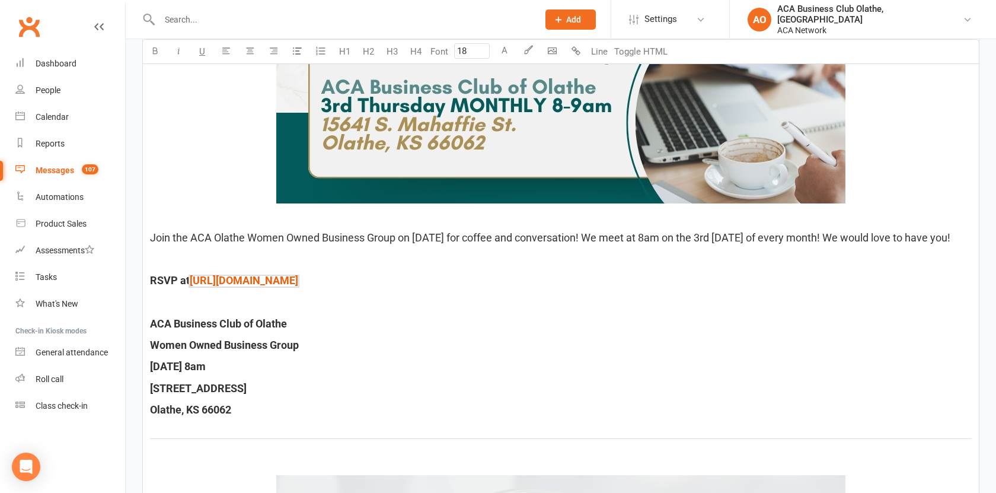
scroll to position [1860, 0]
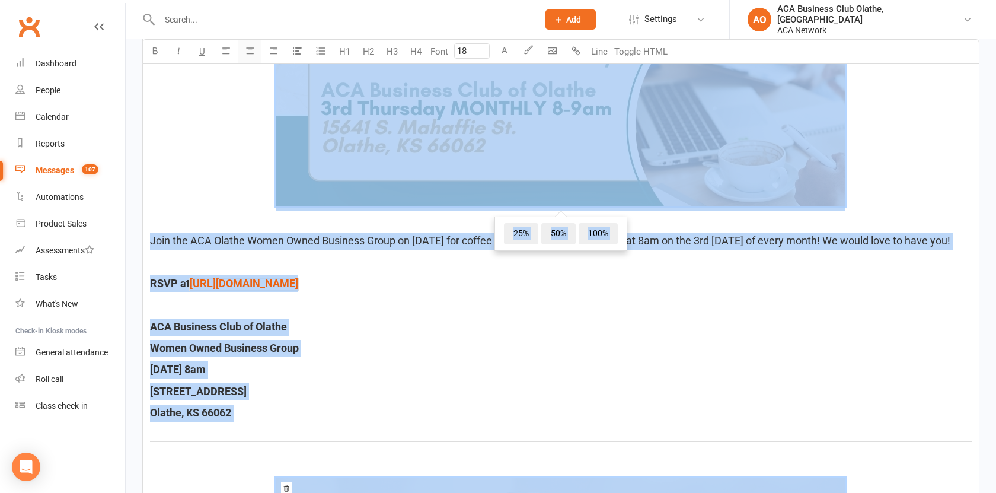
click at [250, 59] on button "button" at bounding box center [250, 52] width 24 height 24
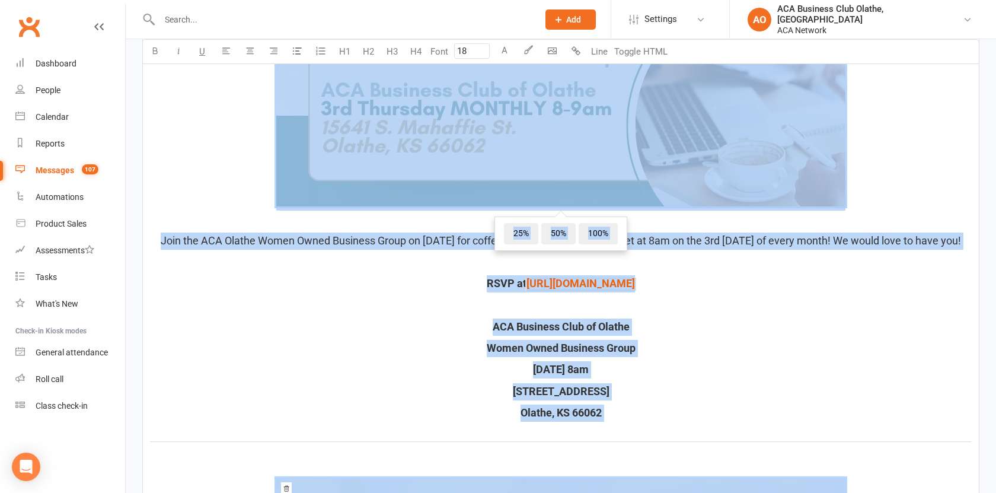
click at [660, 400] on p "[STREET_ADDRESS]" at bounding box center [560, 391] width 821 height 17
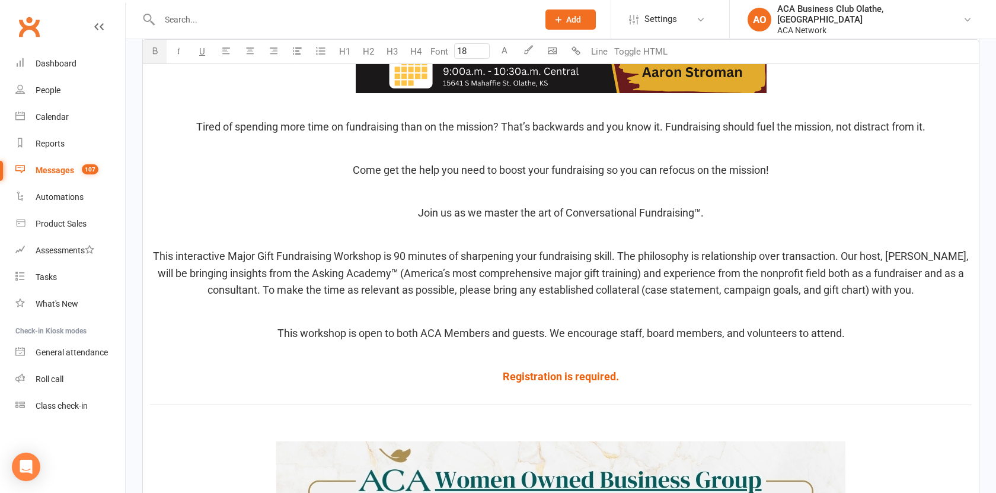
scroll to position [1304, 0]
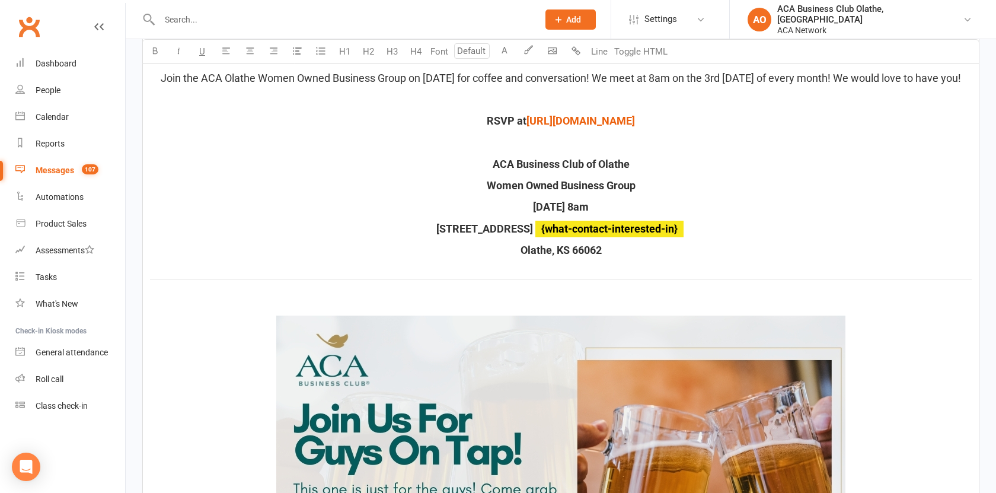
type input "18"
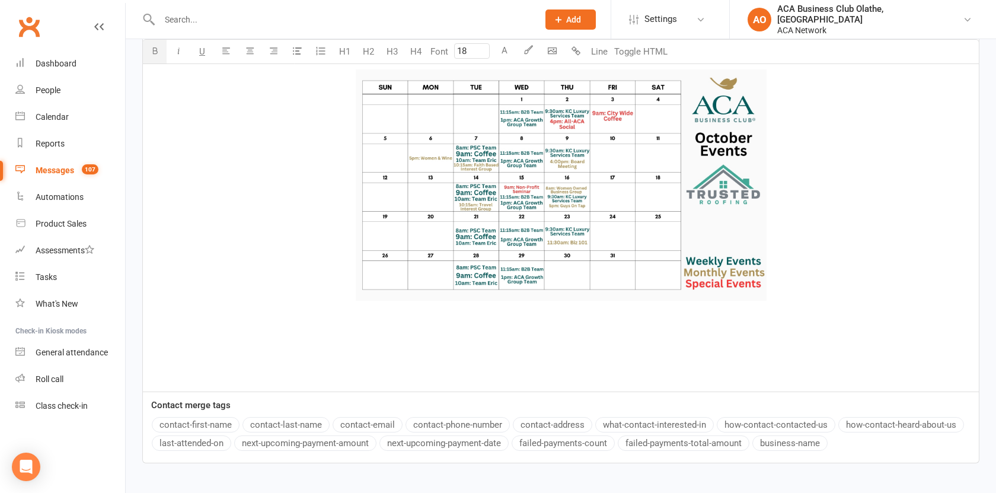
scroll to position [2953, 0]
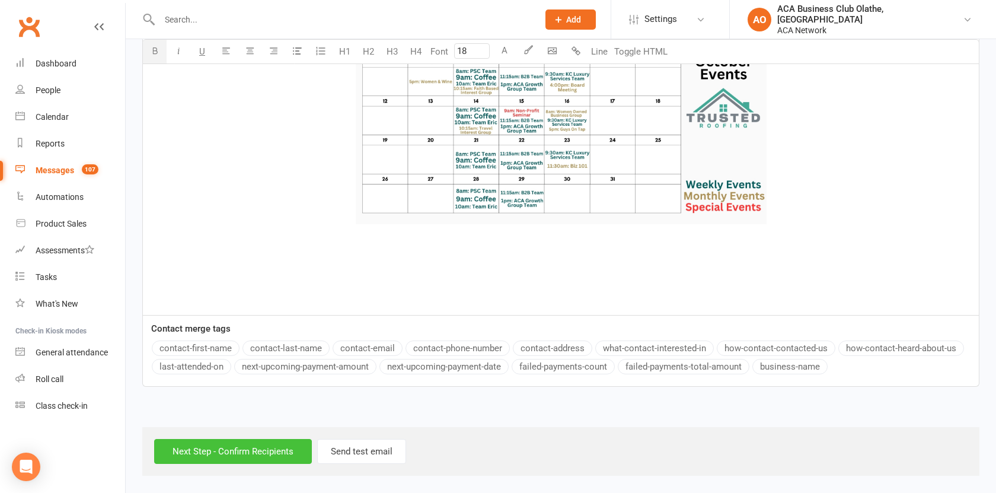
click at [270, 447] on input "Next Step - Confirm Recipients" at bounding box center [233, 451] width 158 height 25
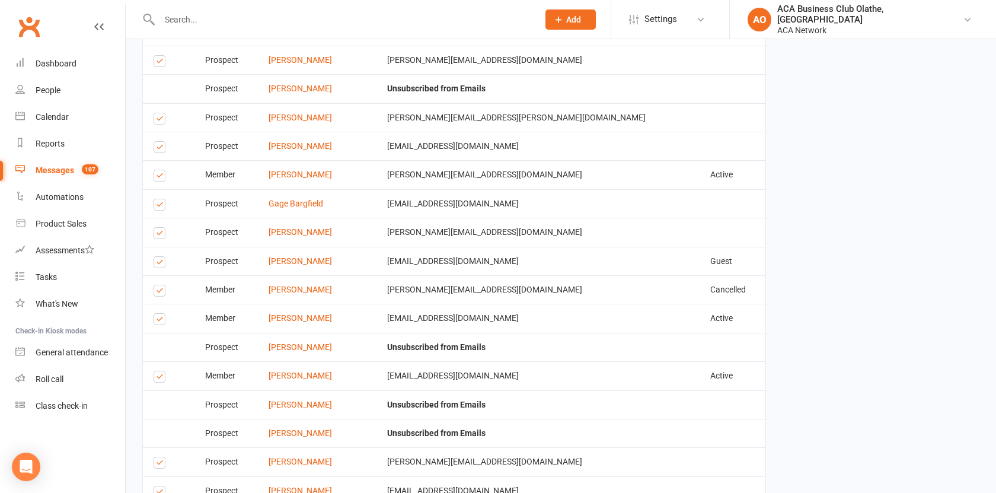
scroll to position [4115, 0]
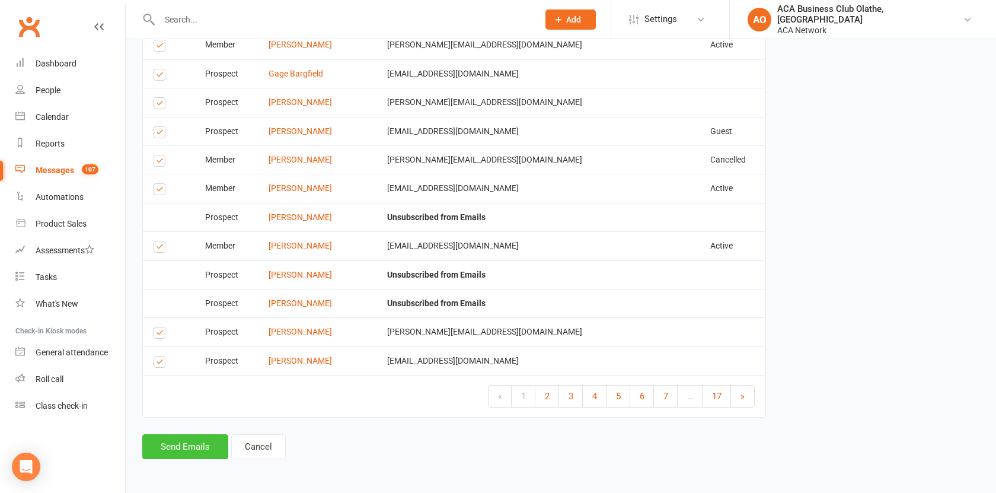
click at [179, 446] on button "Send Emails" at bounding box center [185, 446] width 86 height 25
